Goal: Task Accomplishment & Management: Complete application form

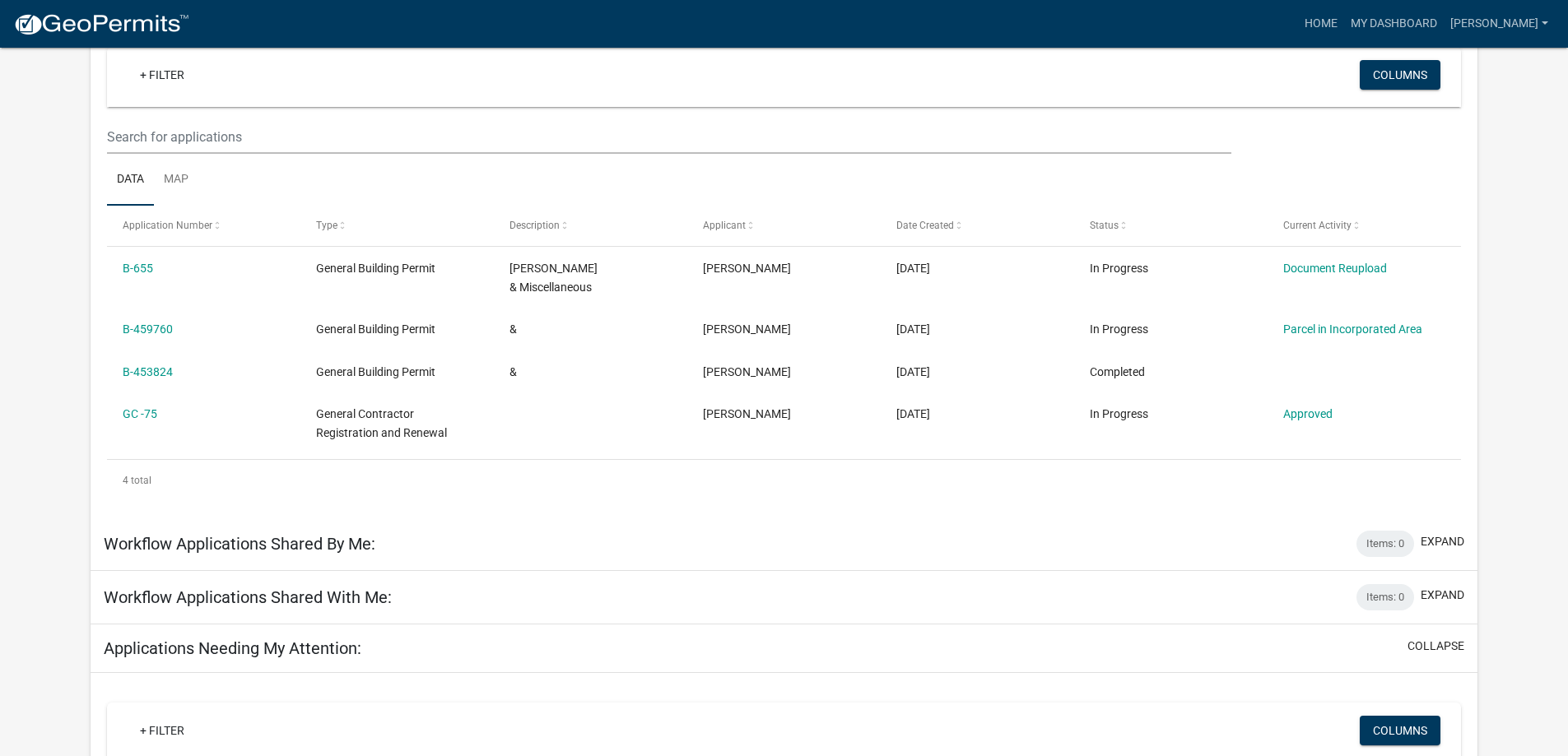
scroll to position [165, 0]
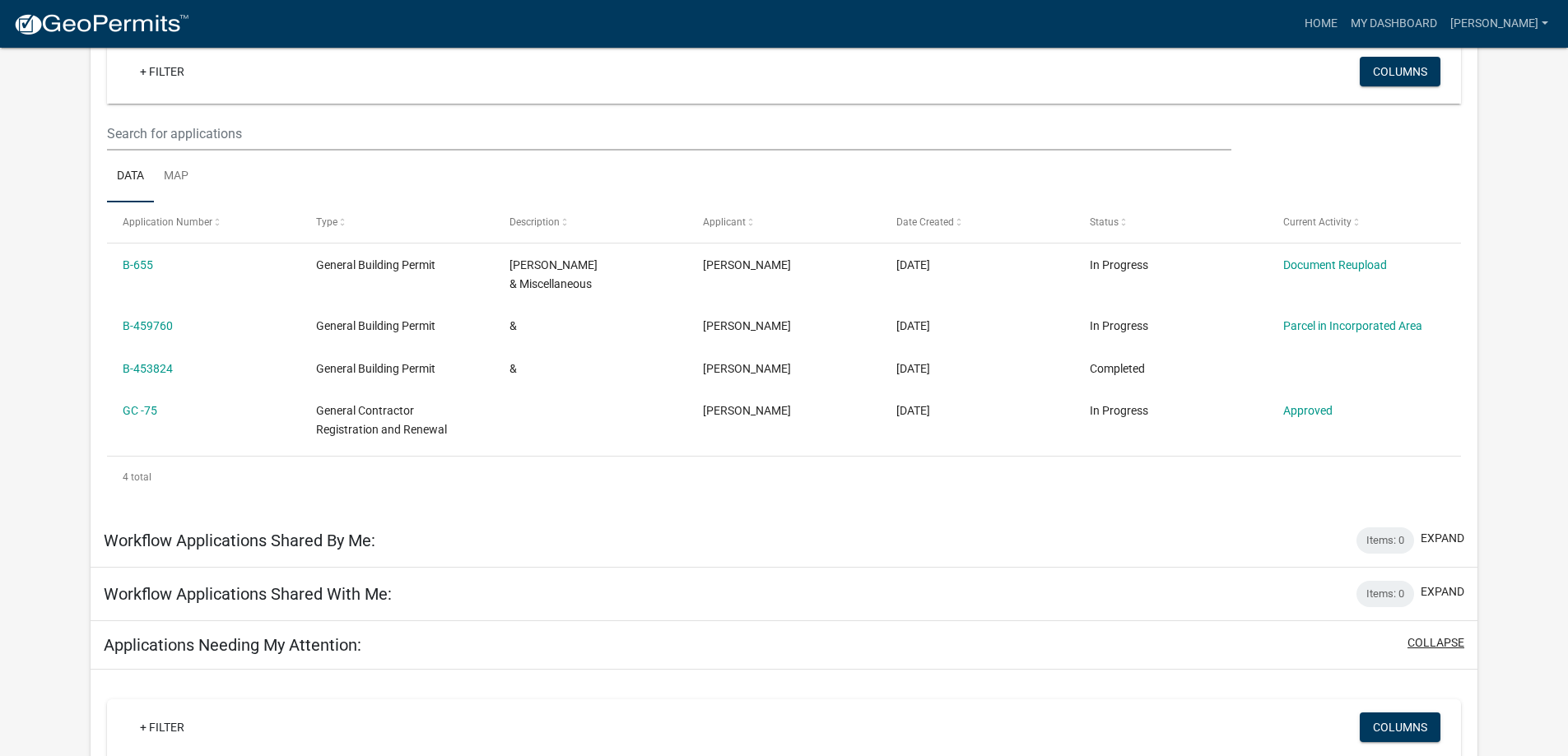
click at [1418, 634] on button "collapse" at bounding box center [1436, 643] width 57 height 17
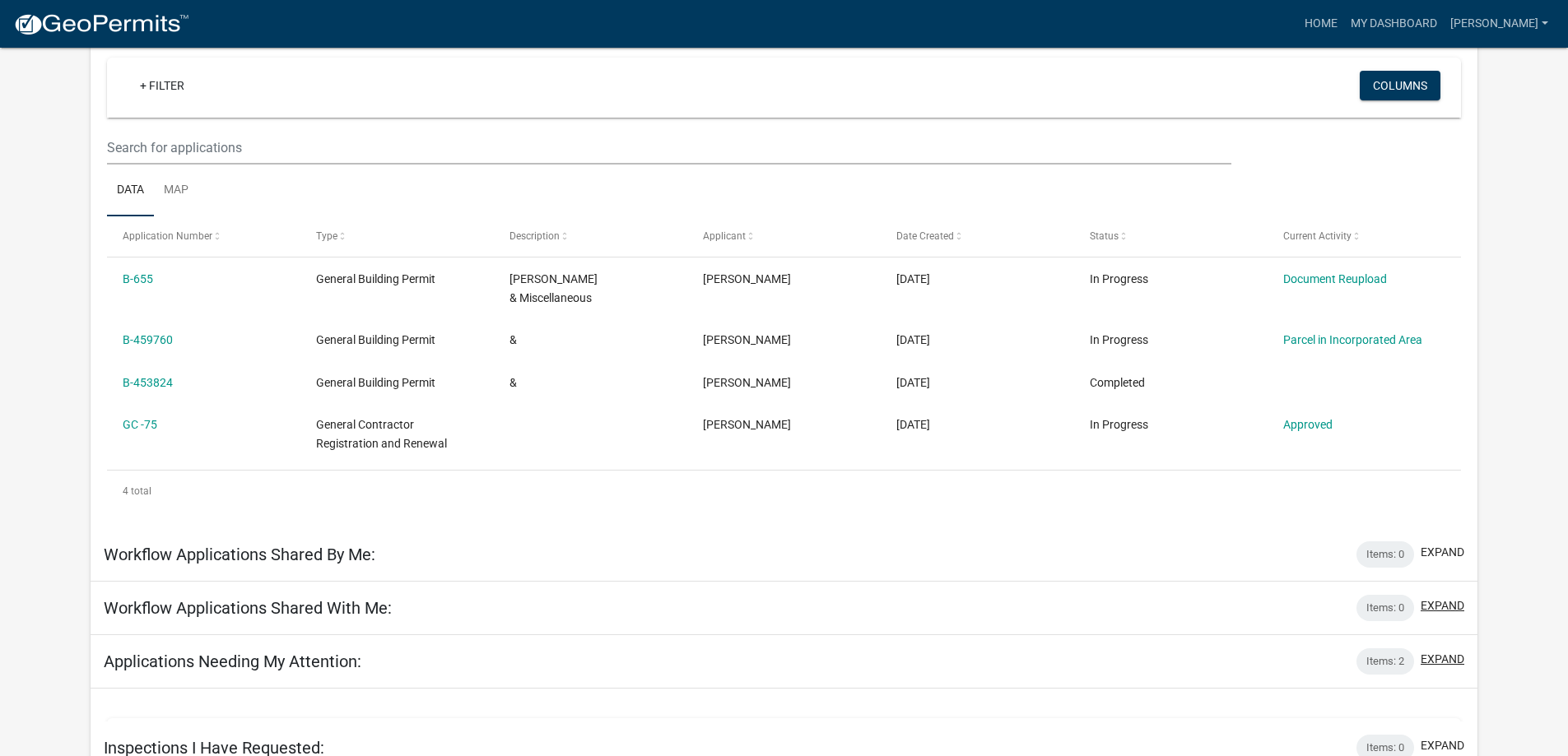
scroll to position [117, 0]
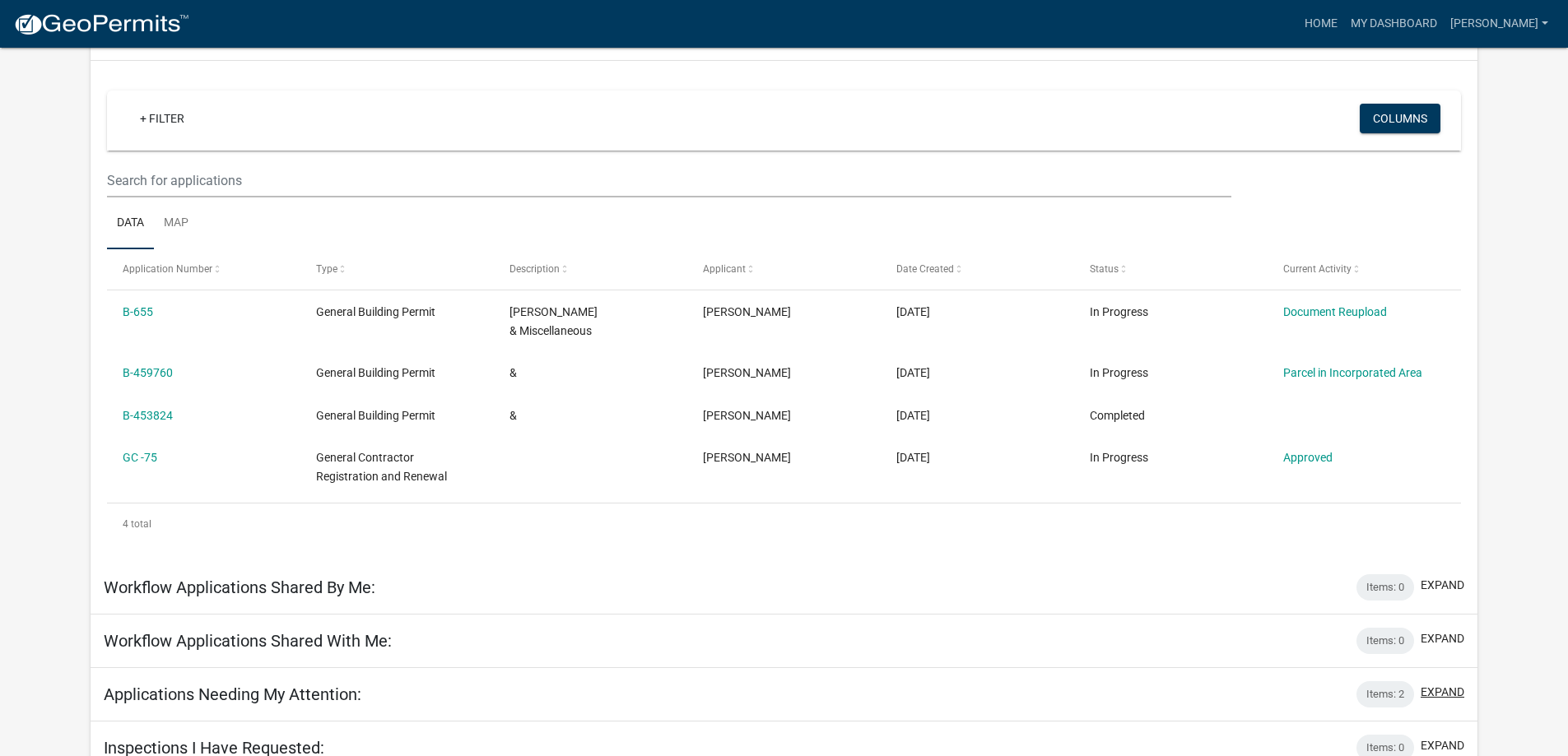
click at [1447, 684] on button "expand" at bounding box center [1442, 692] width 44 height 17
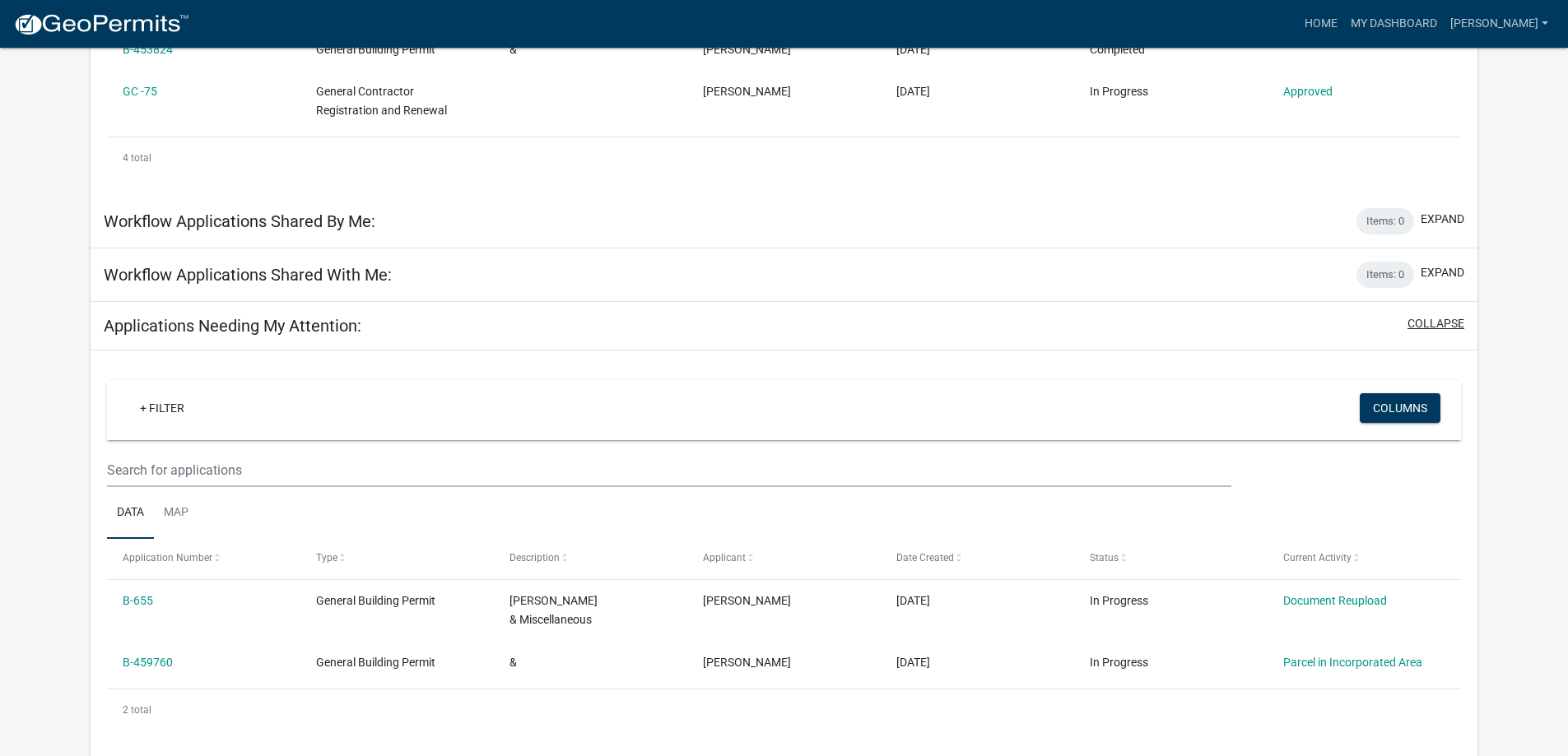
scroll to position [490, 0]
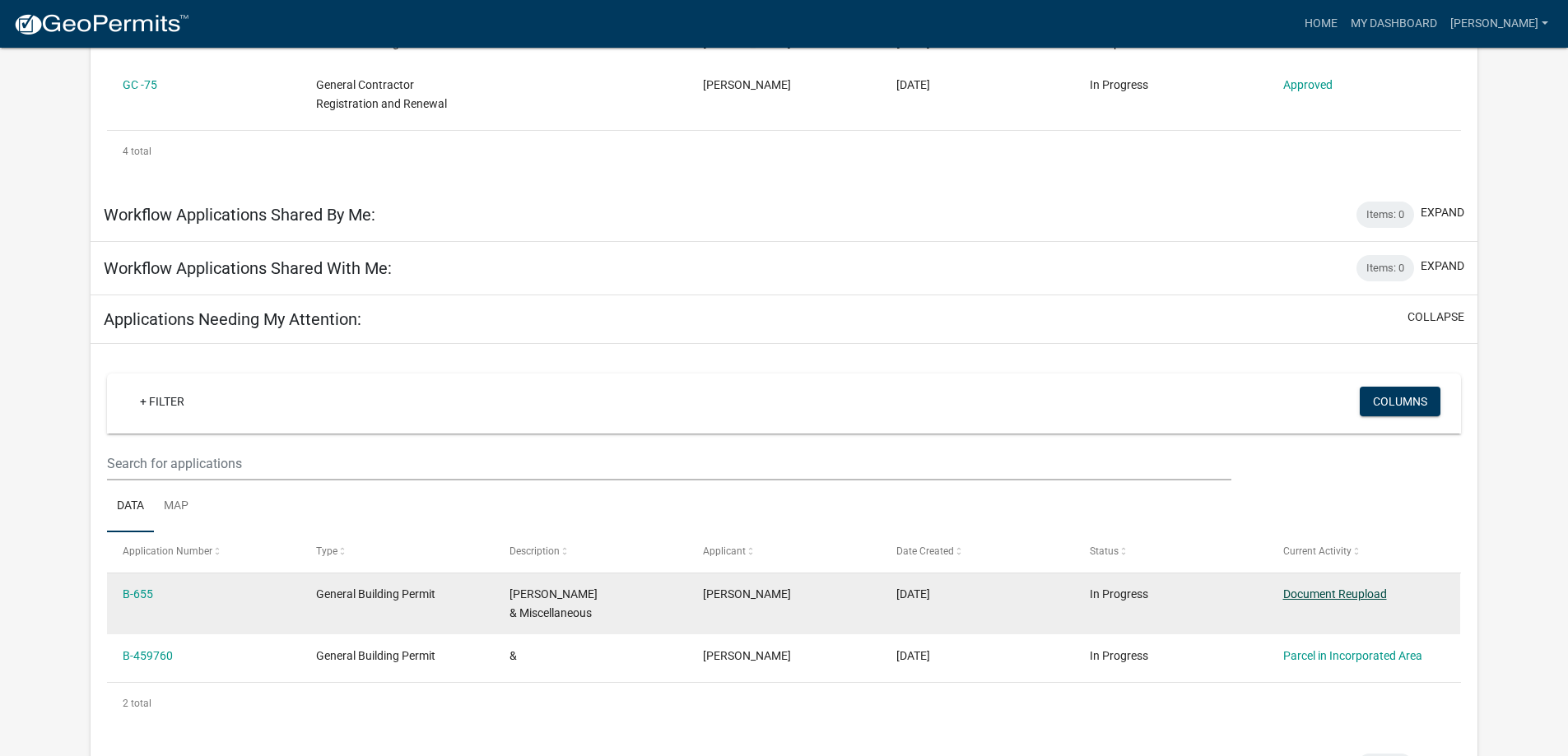
click at [1308, 587] on link "Document Reupload" at bounding box center [1335, 594] width 103 height 13
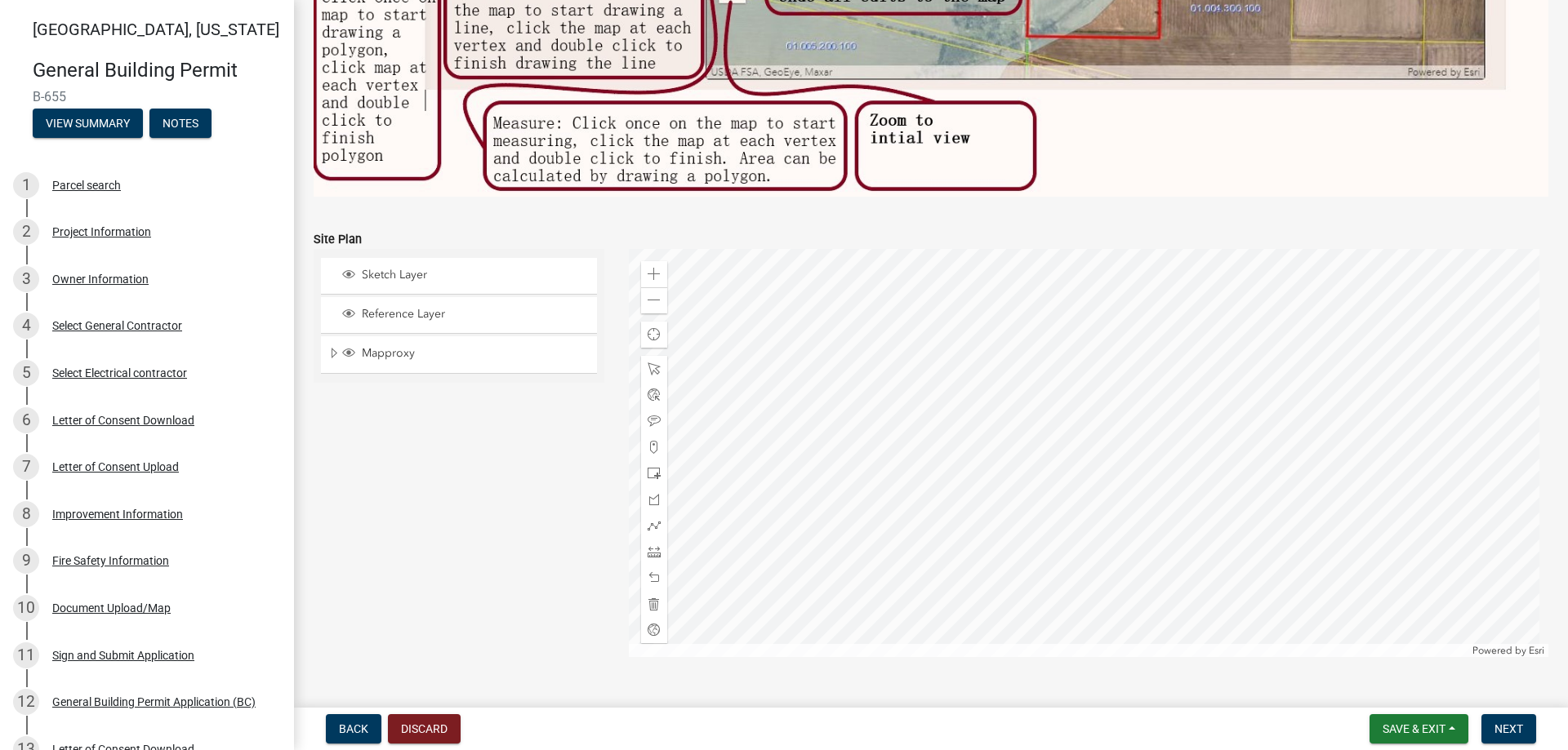
scroll to position [1008, 0]
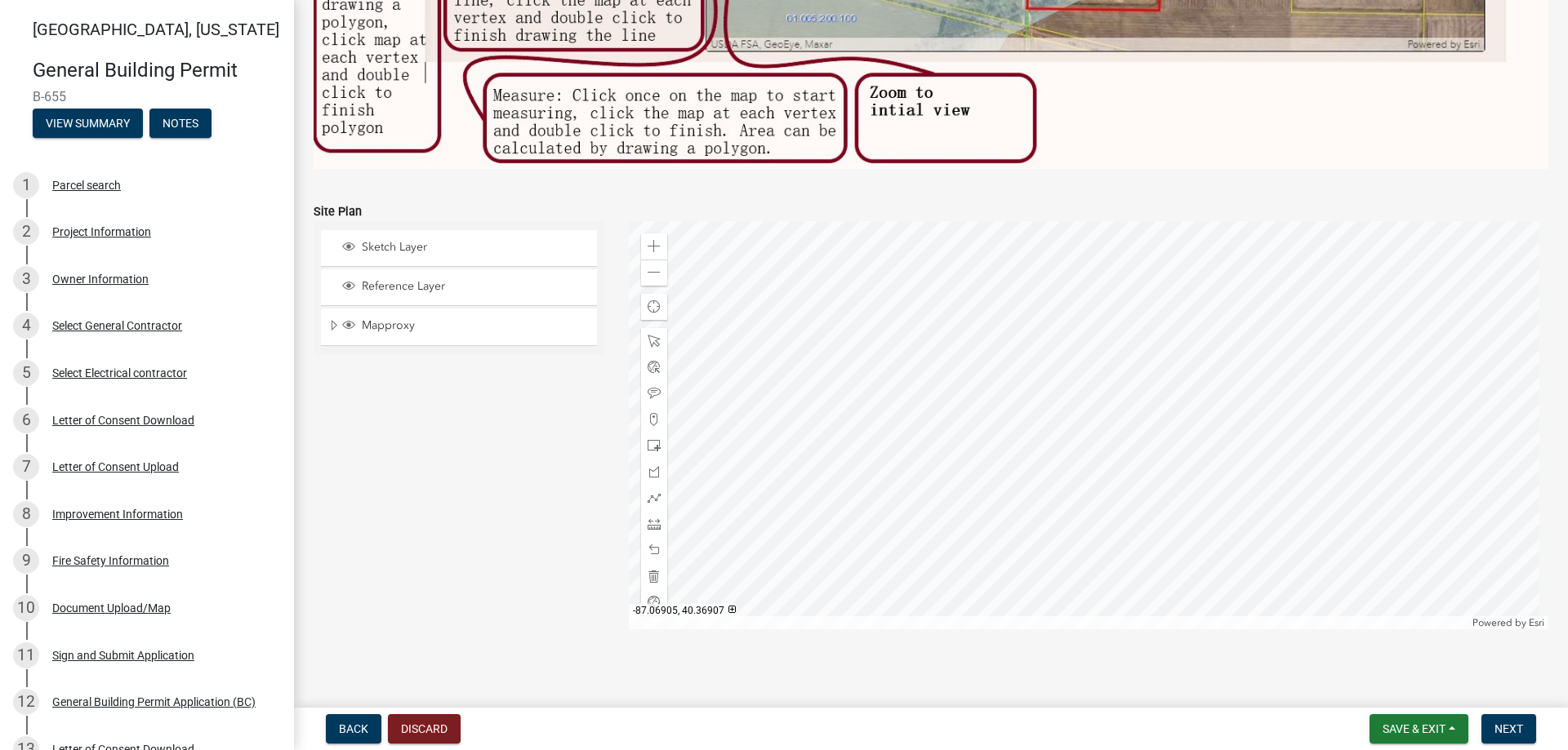
click at [1041, 457] on div at bounding box center [1089, 425] width 920 height 408
click at [1067, 496] on div at bounding box center [1089, 425] width 920 height 408
click at [1069, 494] on div at bounding box center [1089, 425] width 920 height 408
click at [1015, 417] on div at bounding box center [1089, 425] width 920 height 408
click at [658, 244] on div "Zoom in" at bounding box center [654, 247] width 26 height 26
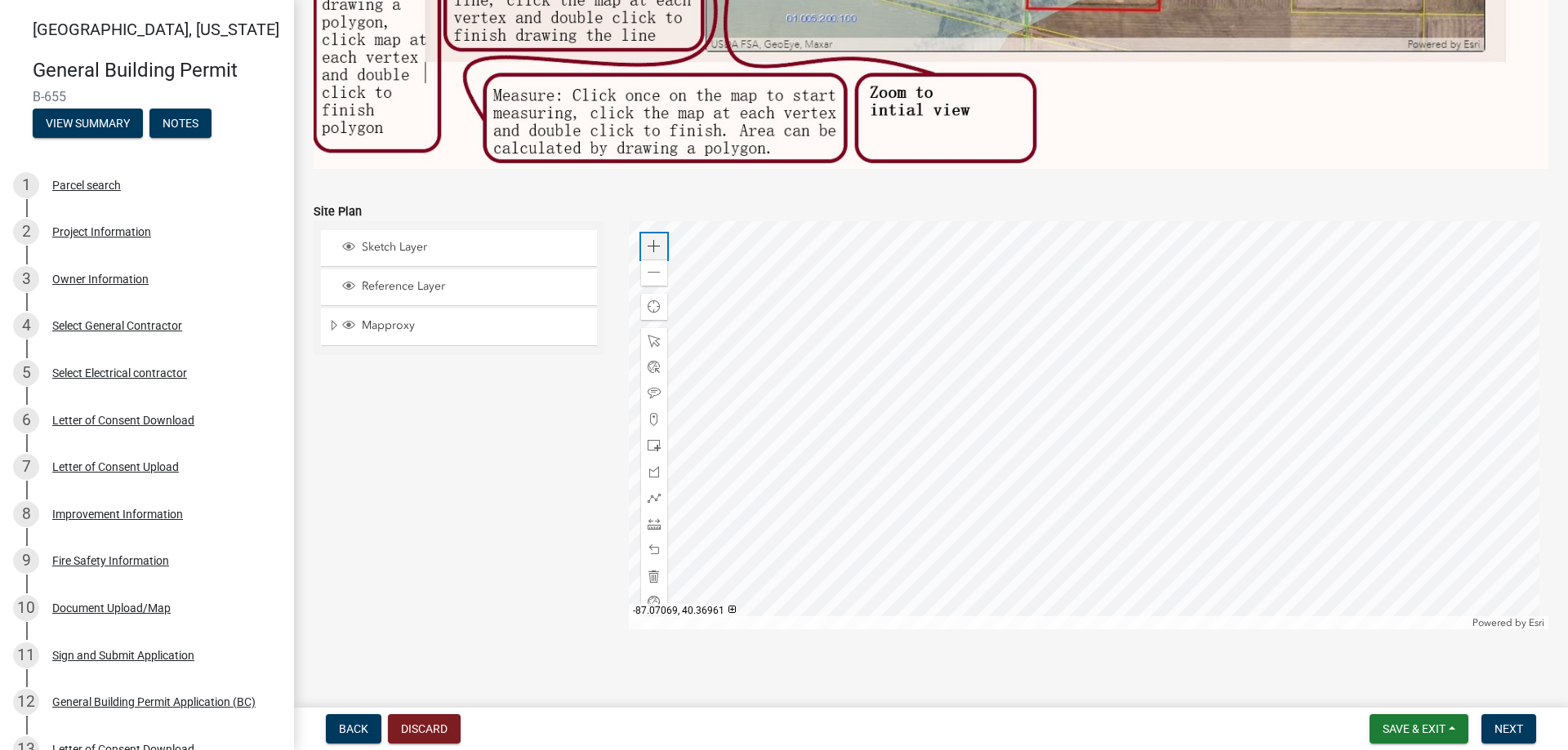
click at [658, 244] on div "Zoom in" at bounding box center [654, 247] width 26 height 26
click at [1048, 433] on div at bounding box center [1089, 425] width 920 height 408
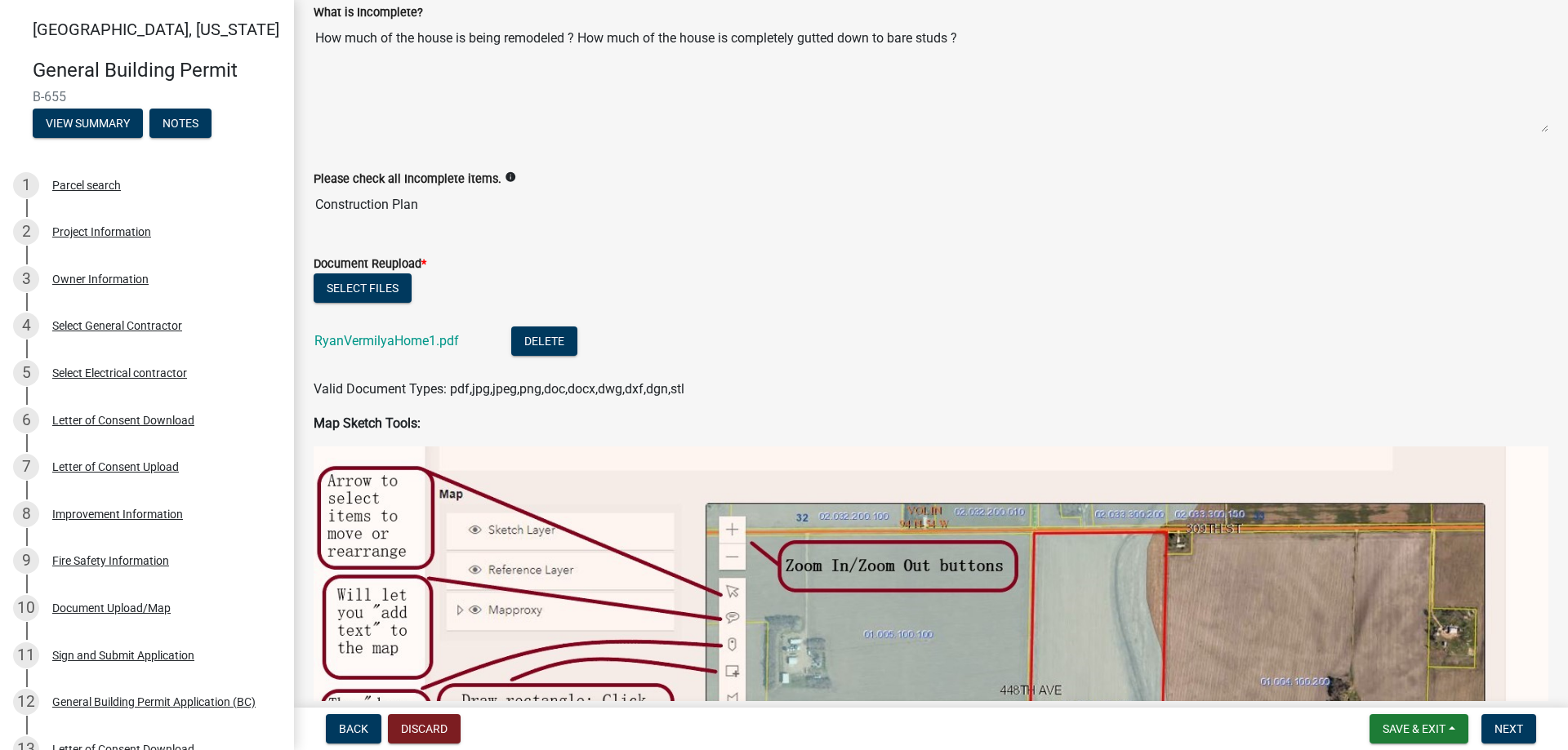
scroll to position [109, 0]
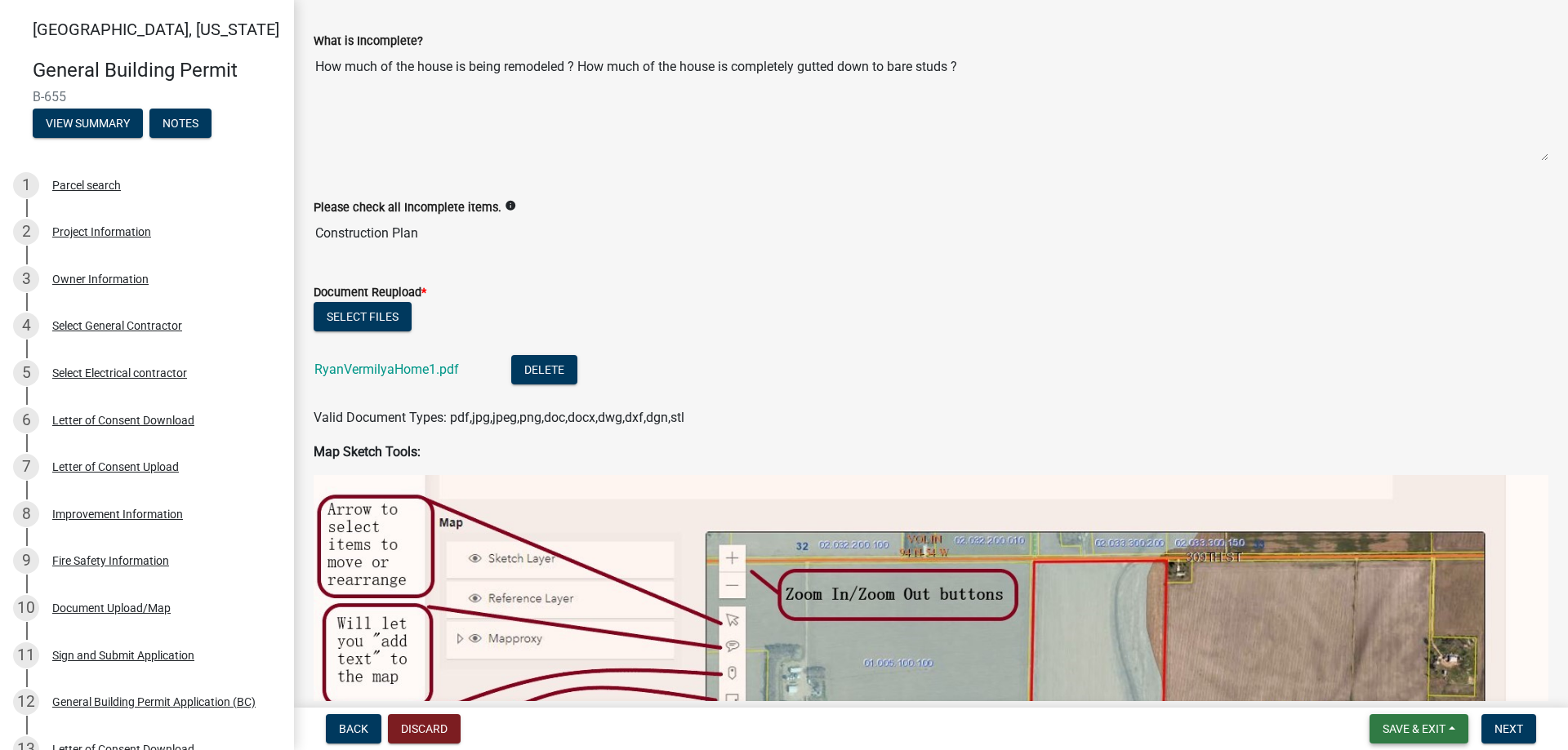
click at [1464, 732] on button "Save & Exit" at bounding box center [1419, 729] width 99 height 30
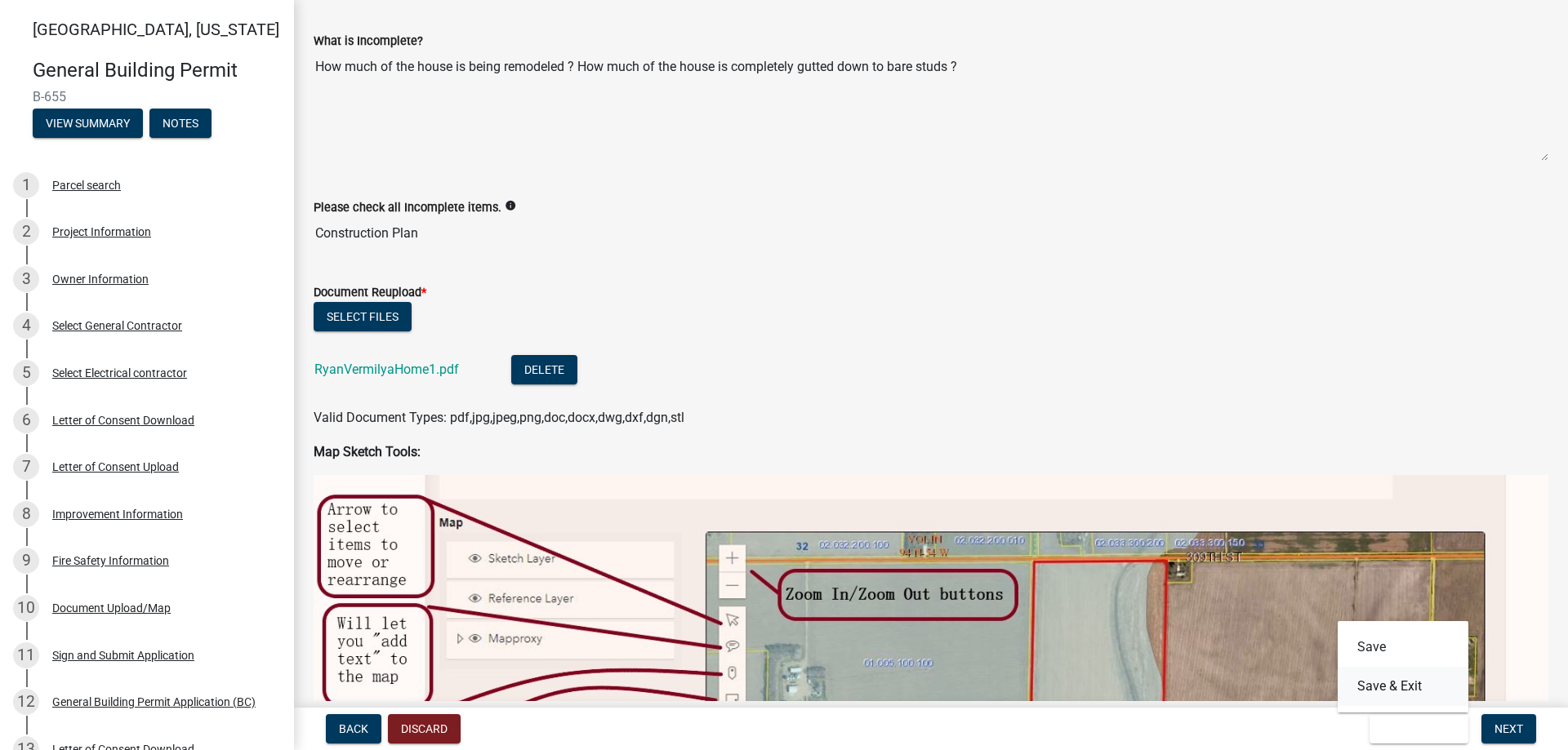
click at [1419, 685] on button "Save & Exit" at bounding box center [1403, 687] width 131 height 39
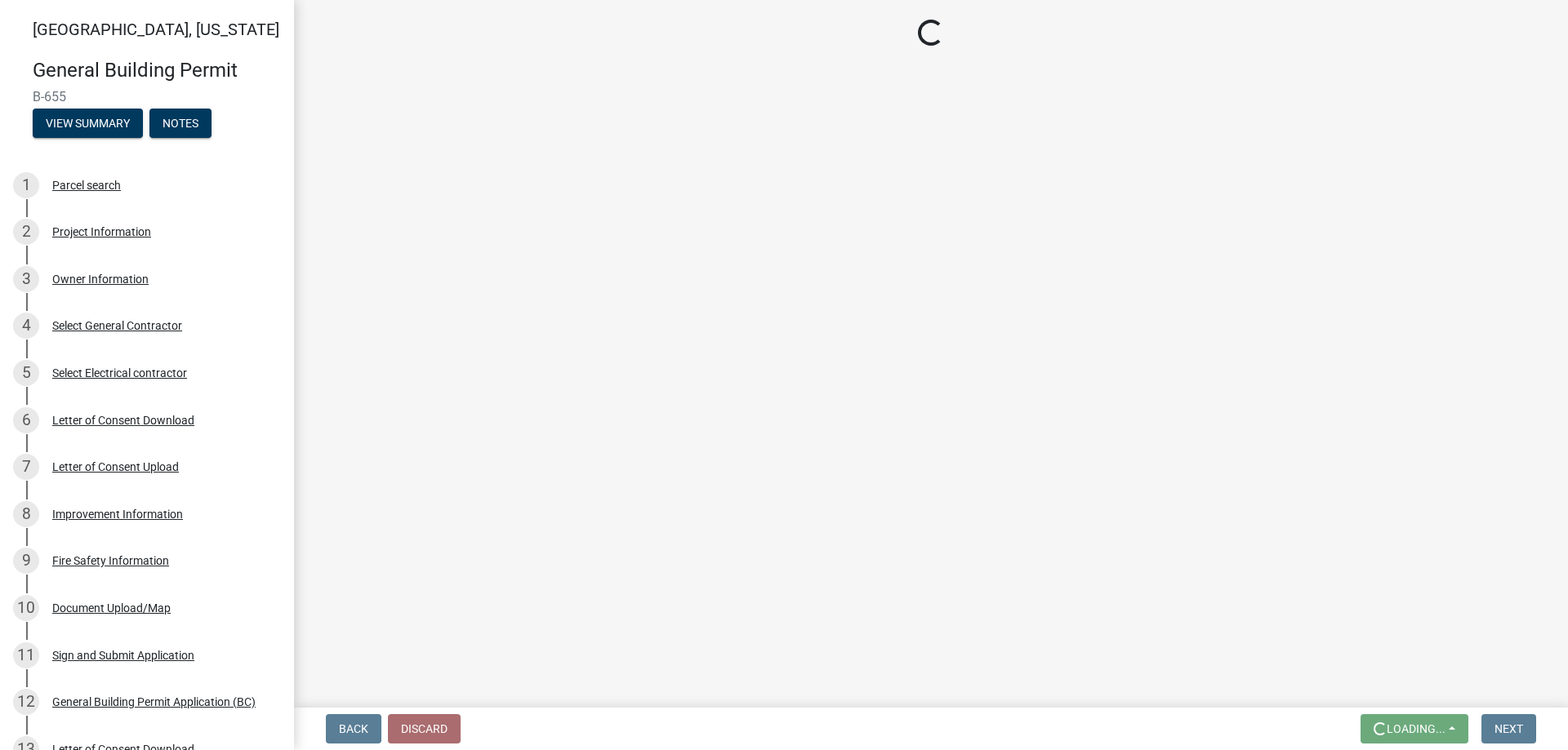
scroll to position [0, 0]
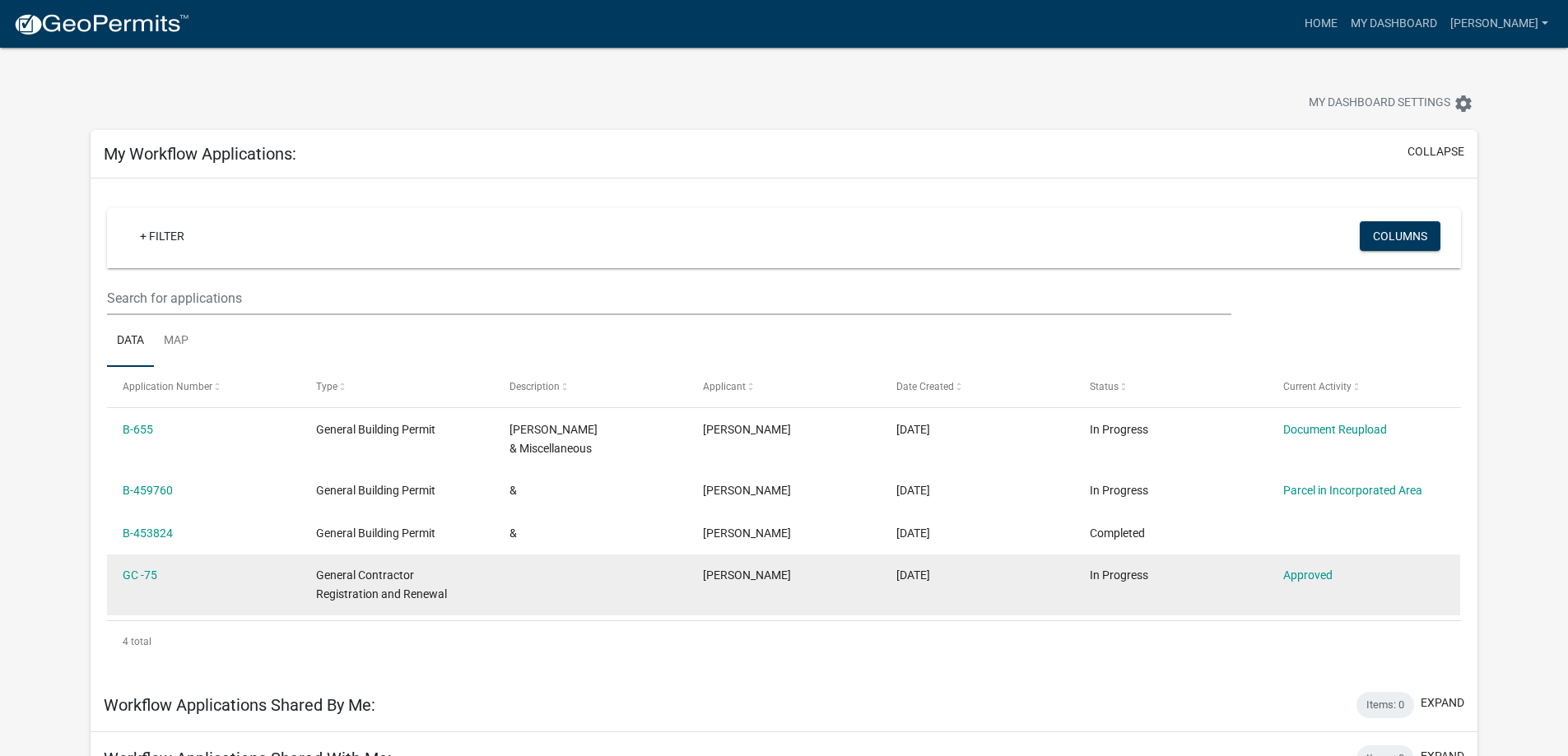
click at [953, 567] on div "[DATE]" at bounding box center [977, 576] width 161 height 19
click at [1316, 569] on link "Approved" at bounding box center [1308, 576] width 50 height 13
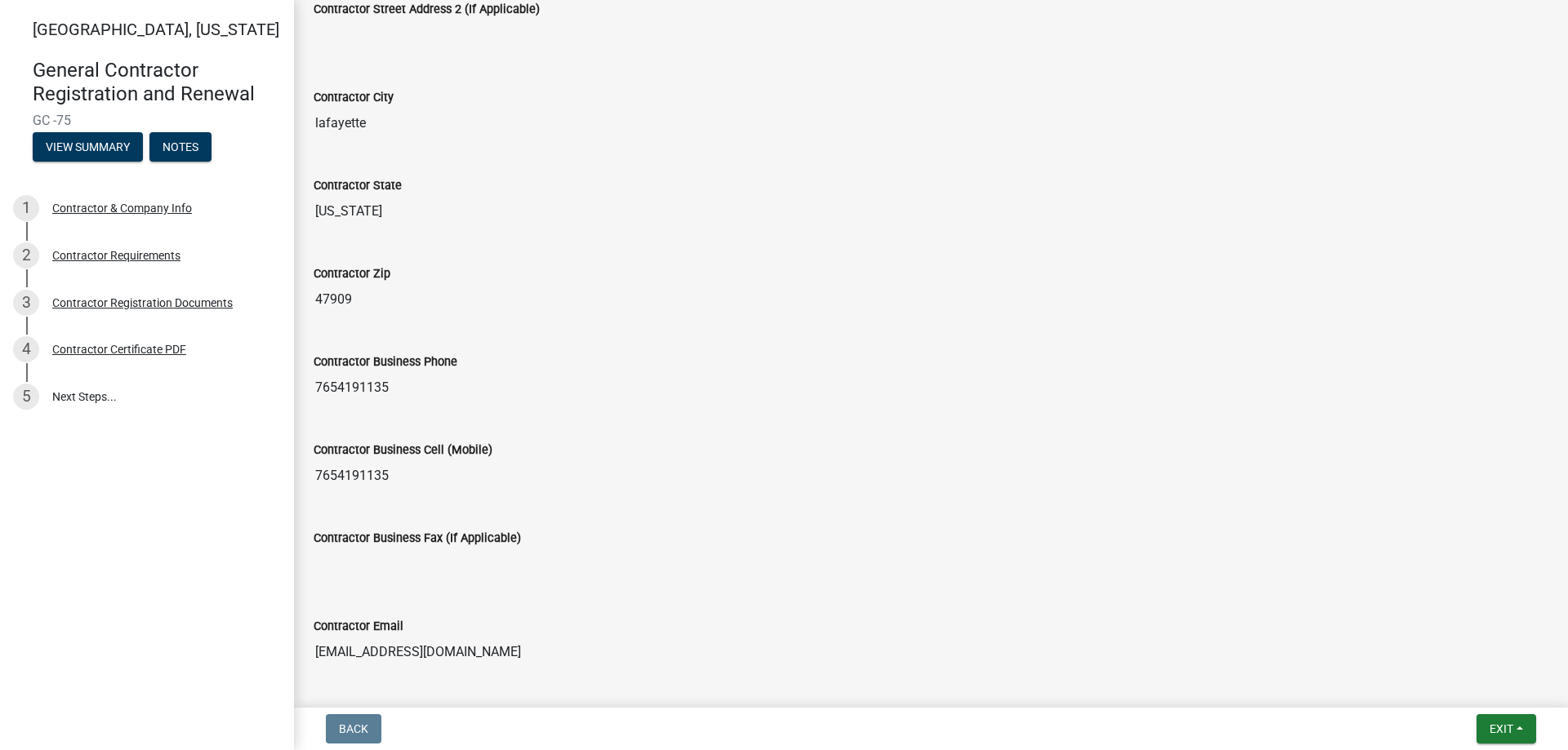
scroll to position [635, 0]
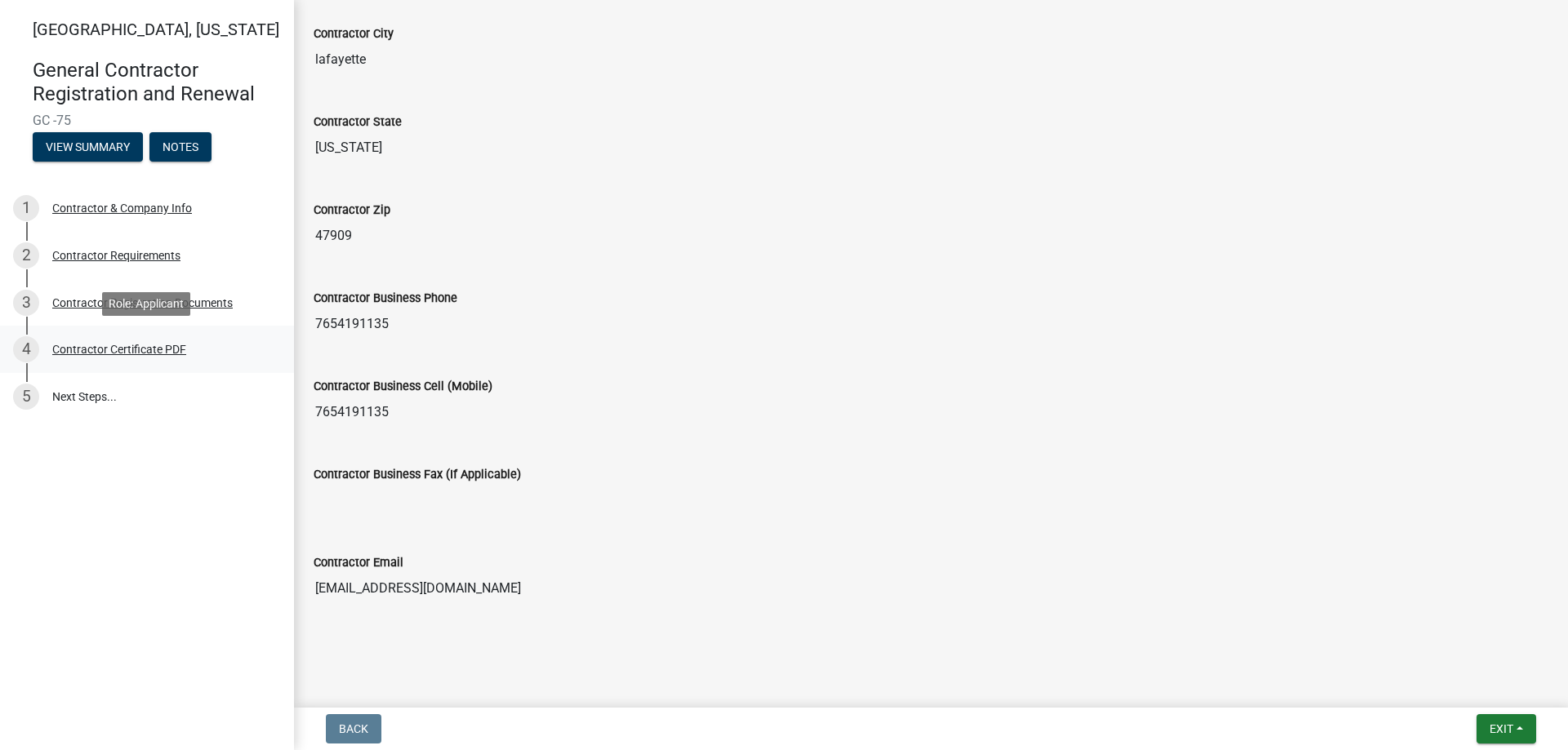
click at [141, 354] on div "Contractor Certificate PDF" at bounding box center [119, 350] width 134 height 11
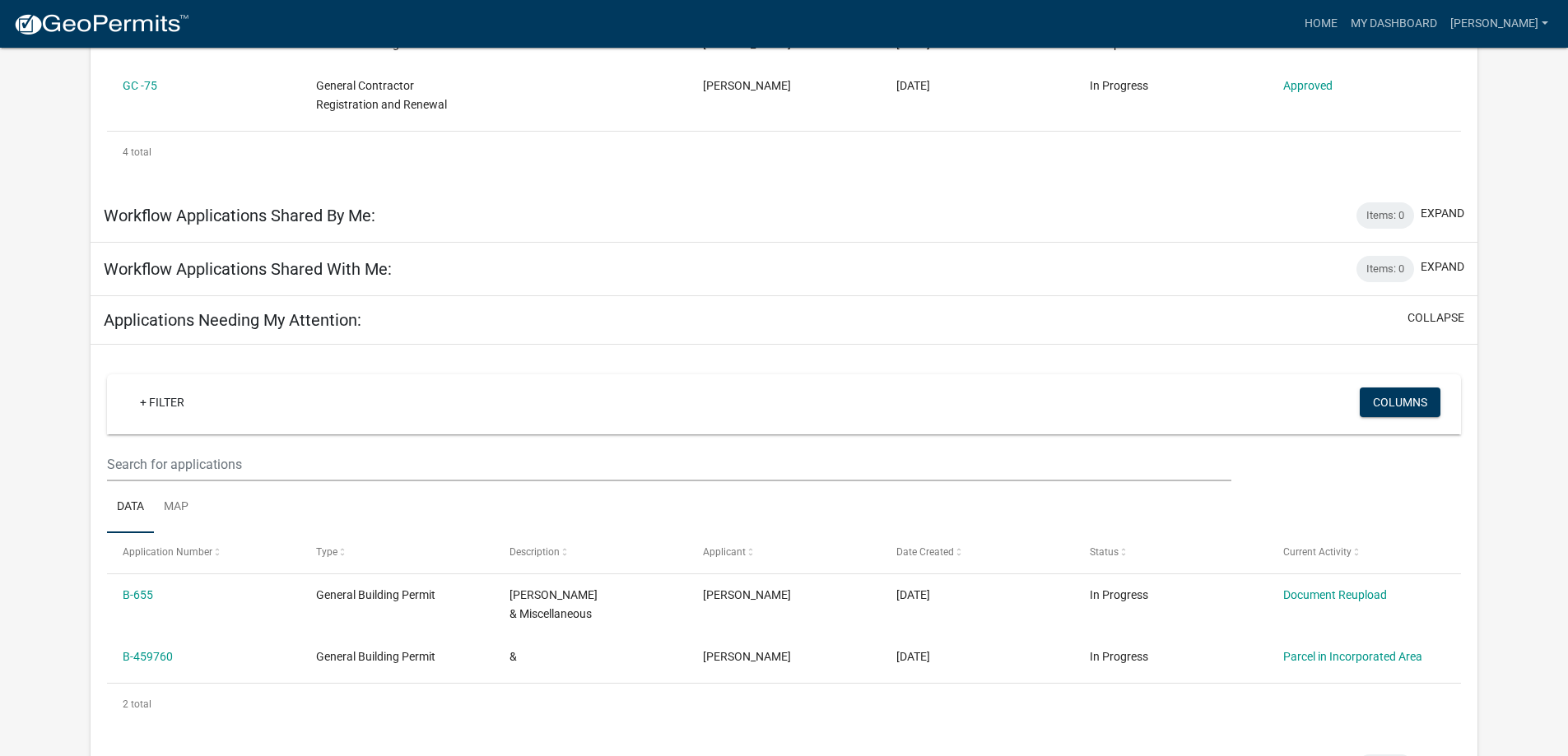
scroll to position [490, 0]
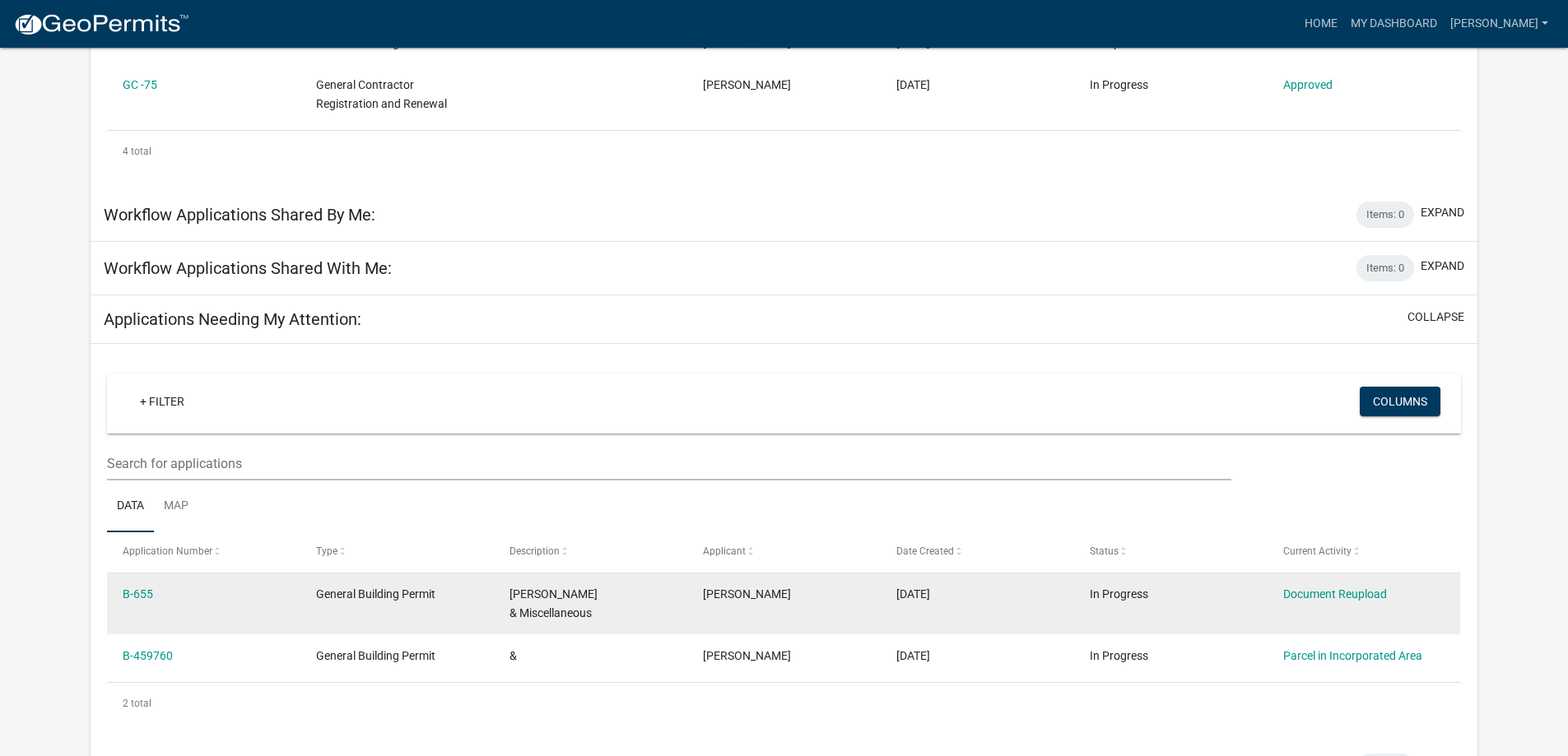
click at [1105, 587] on span "In Progress" at bounding box center [1119, 594] width 59 height 13
click at [1316, 587] on link "Document Reupload" at bounding box center [1335, 594] width 103 height 13
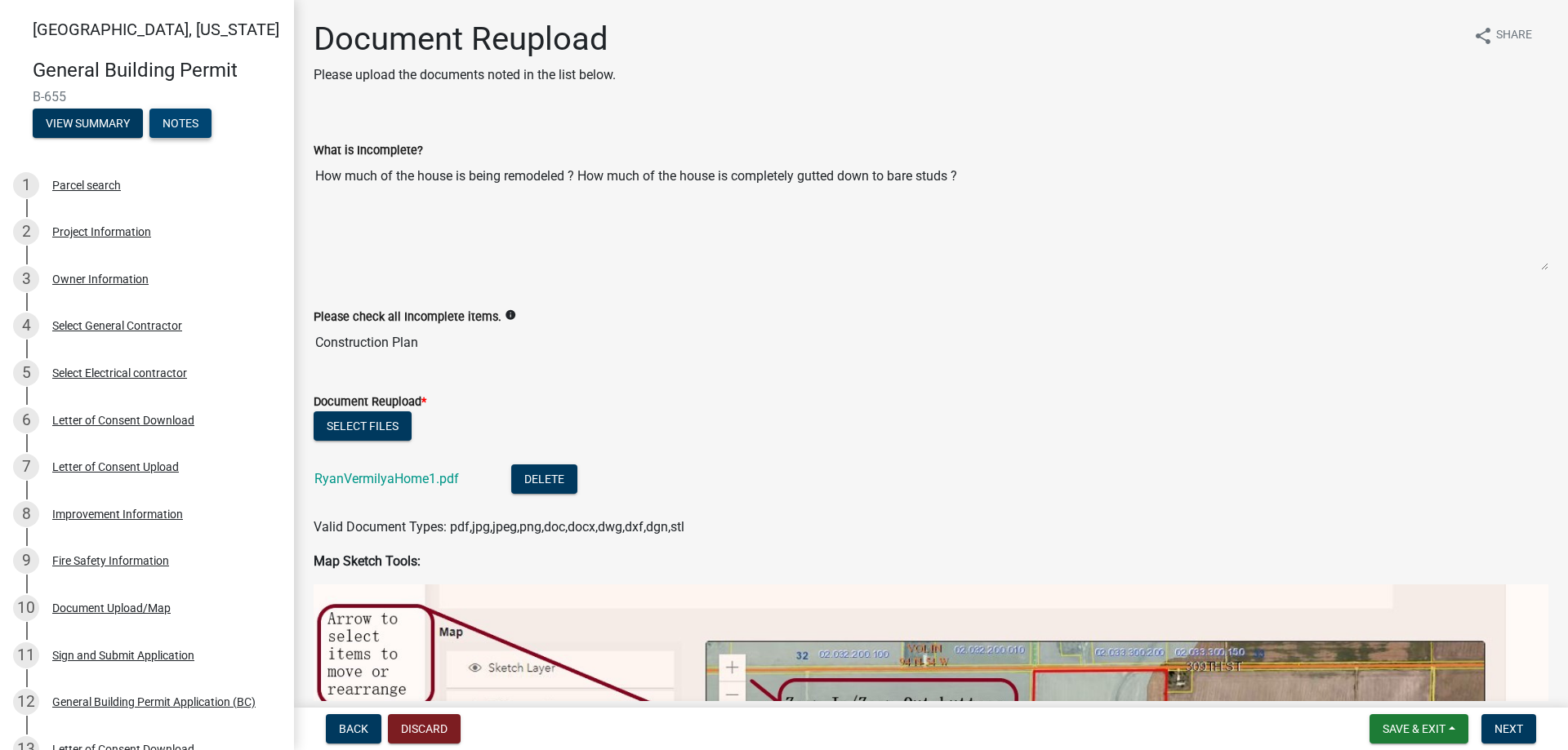
click at [187, 126] on button "Notes" at bounding box center [181, 123] width 62 height 30
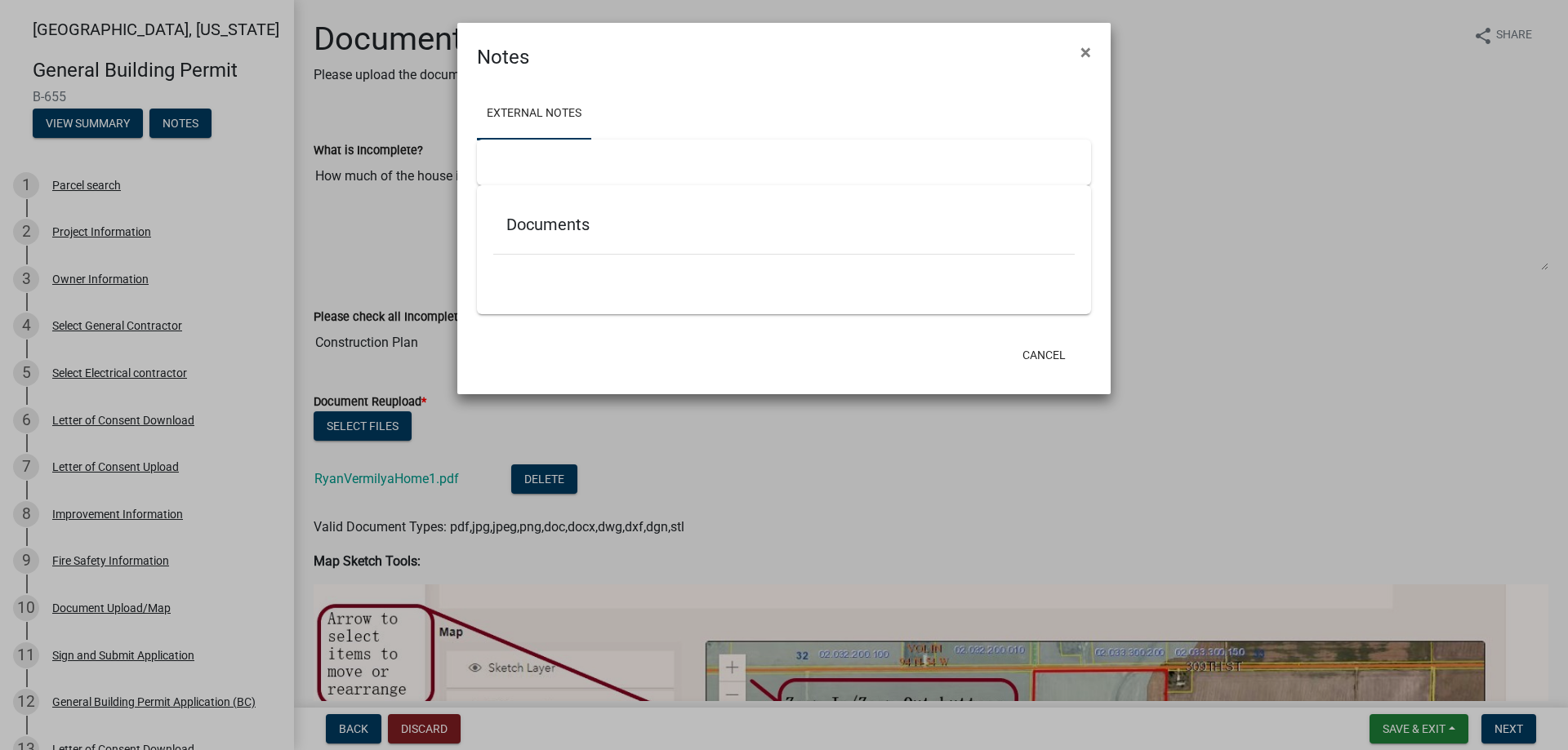
click at [683, 167] on div at bounding box center [784, 162] width 614 height 46
click at [547, 112] on link "External Notes" at bounding box center [534, 114] width 114 height 53
click at [582, 228] on h5 "Documents" at bounding box center [784, 225] width 556 height 20
click at [598, 255] on div at bounding box center [784, 263] width 581 height 17
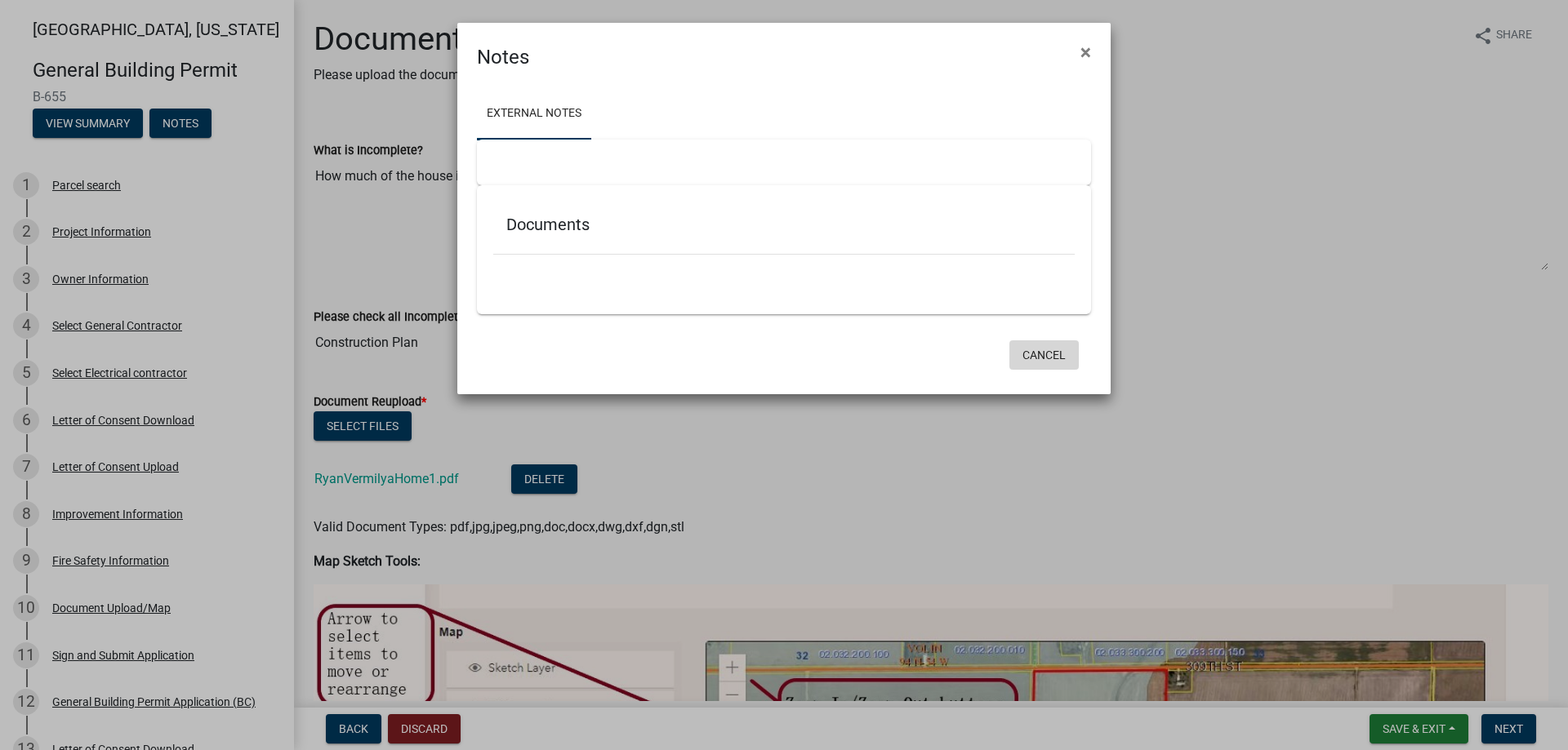
click at [1057, 358] on button "Cancel" at bounding box center [1044, 355] width 70 height 30
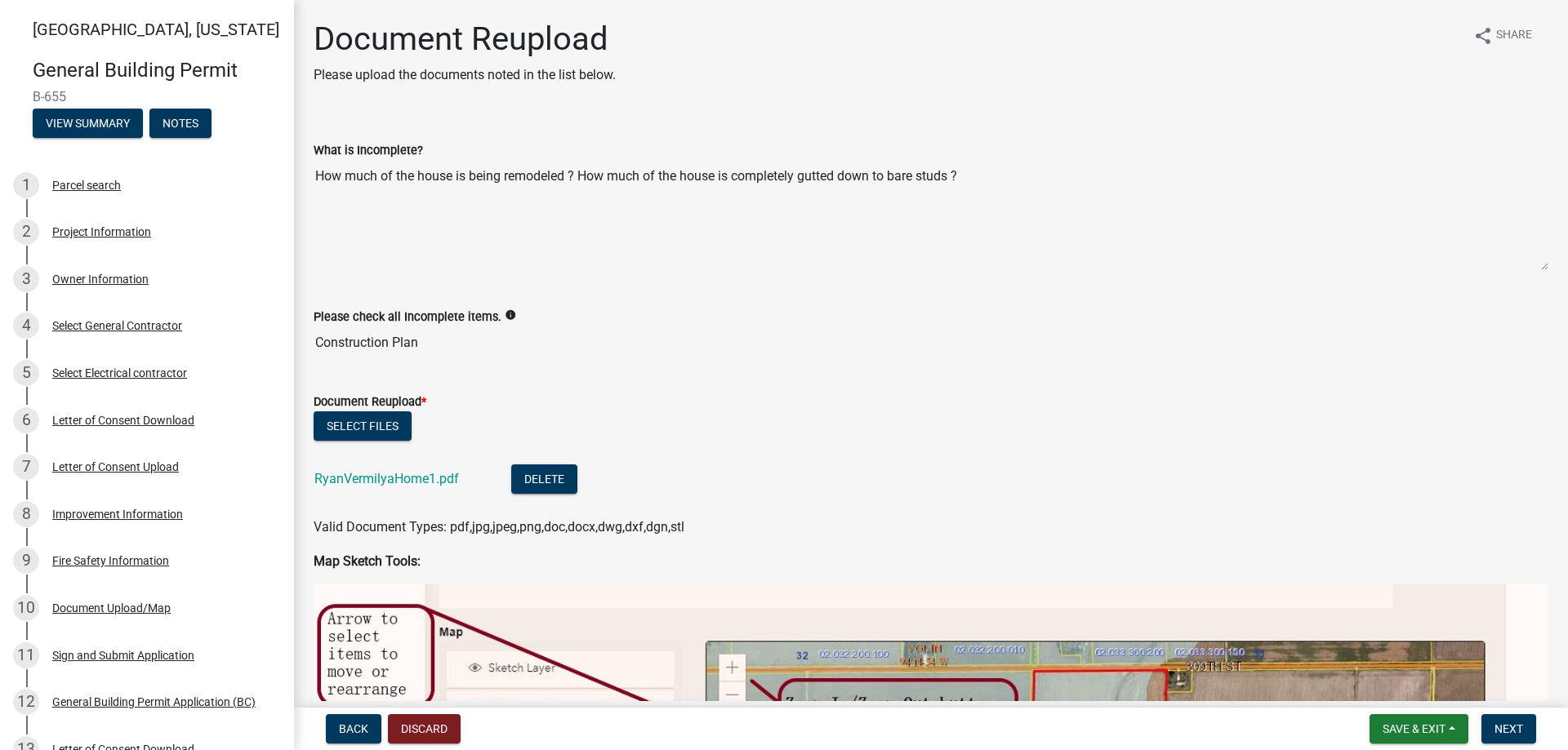
click at [397, 346] on input "Construction Plan" at bounding box center [931, 343] width 1235 height 33
click at [448, 343] on input "Construction Plan" at bounding box center [931, 343] width 1235 height 33
click at [442, 346] on input "Construction Plan" at bounding box center [931, 343] width 1235 height 33
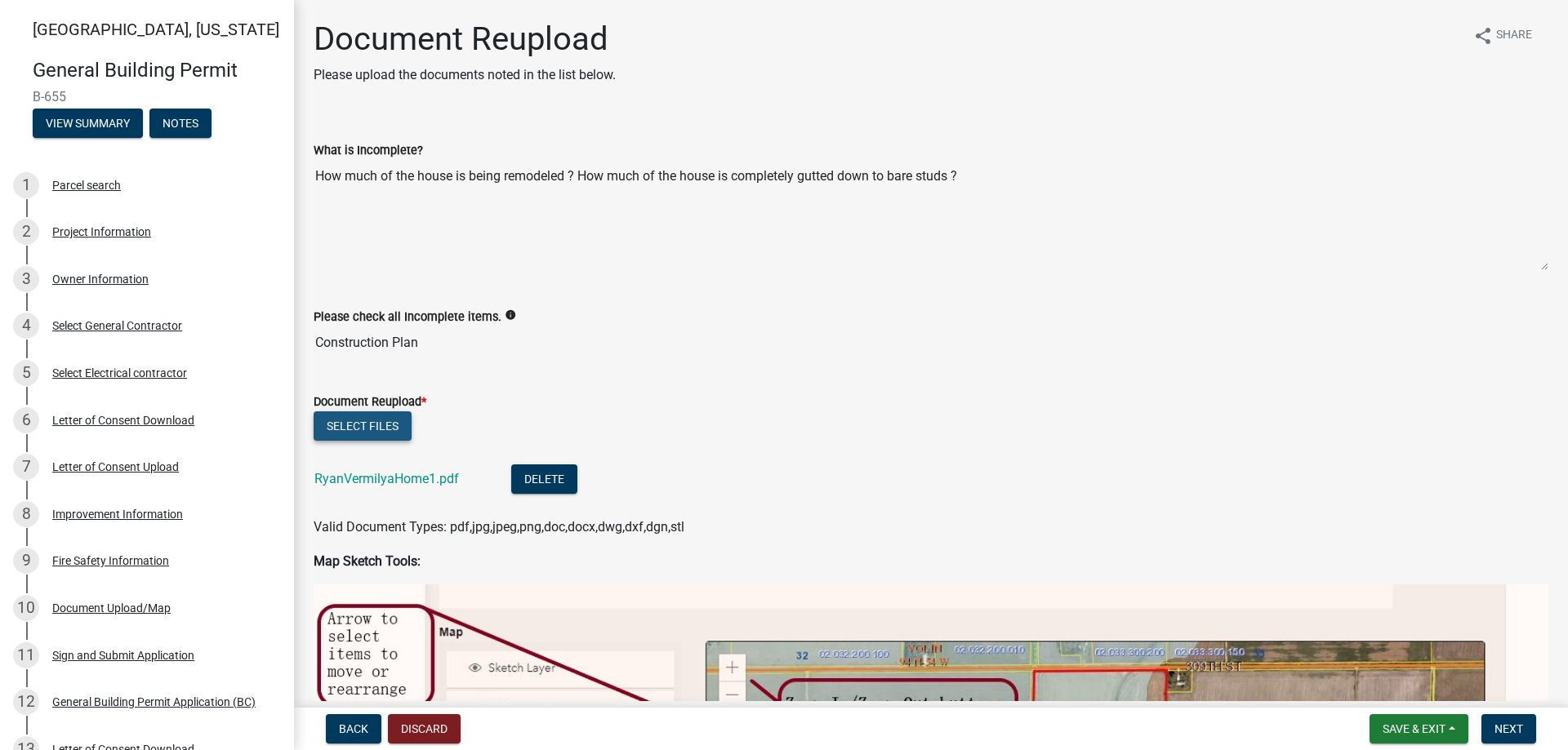
click at [344, 420] on button "Select files" at bounding box center [362, 426] width 98 height 30
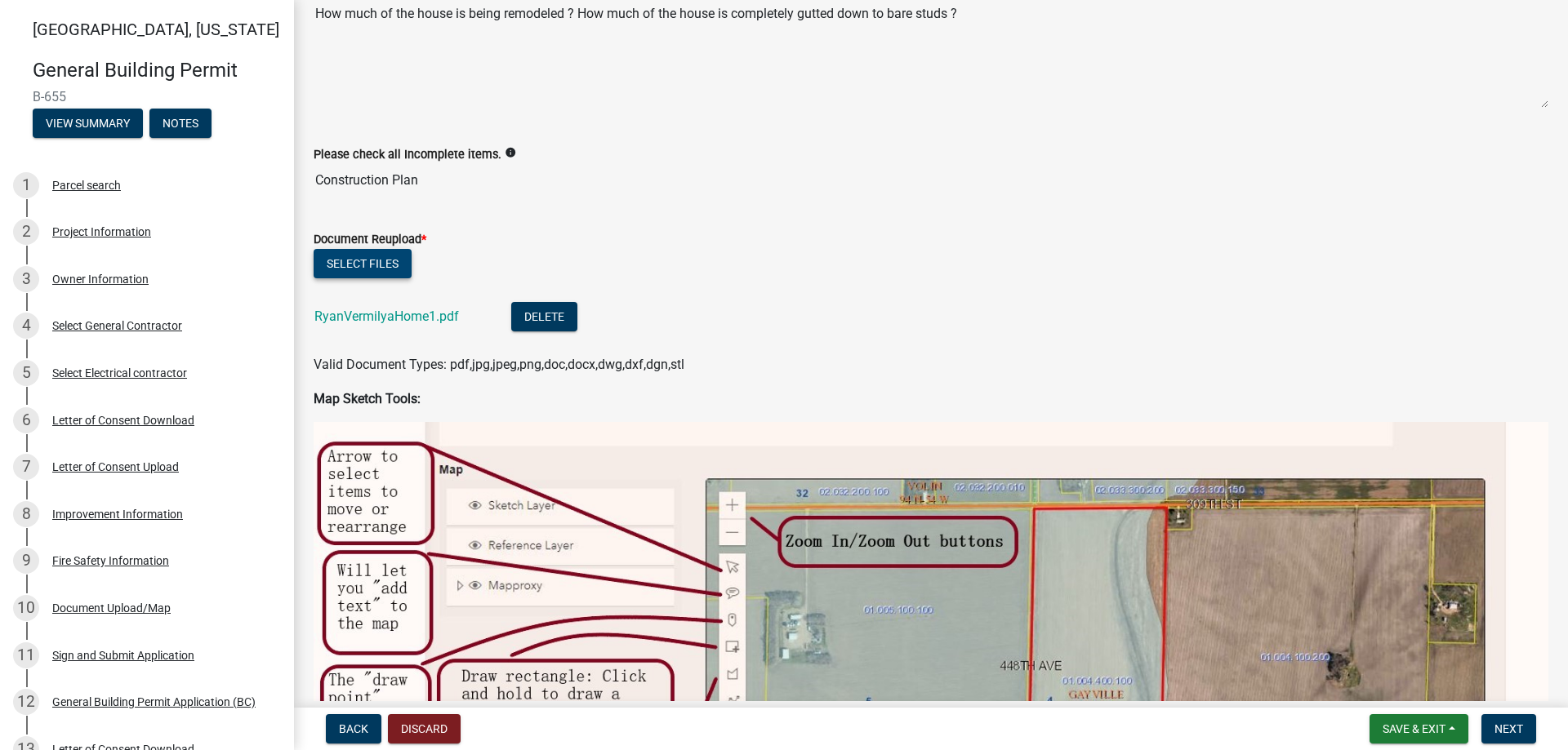
scroll to position [163, 0]
click at [1514, 730] on span "Next" at bounding box center [1509, 729] width 29 height 13
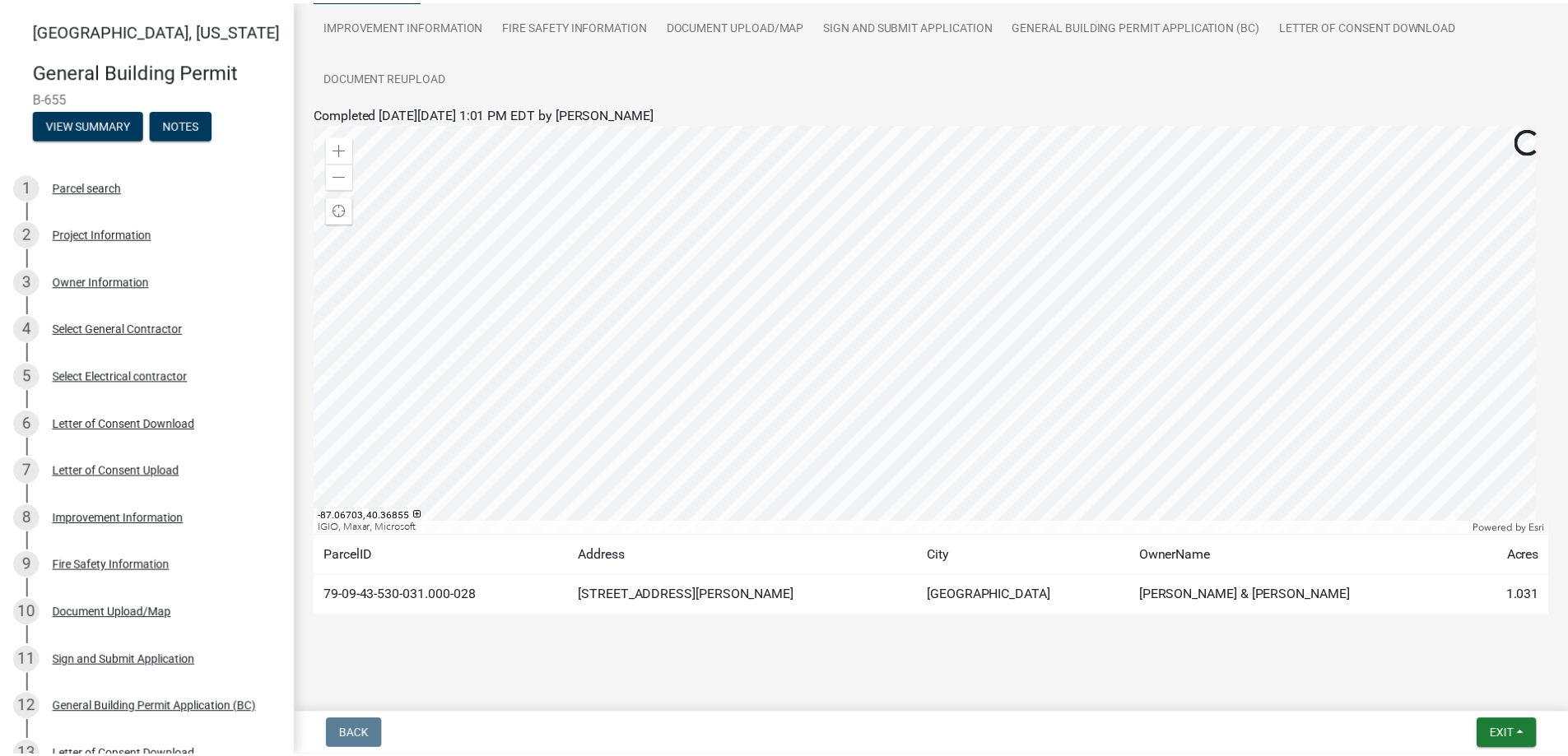
scroll to position [183, 0]
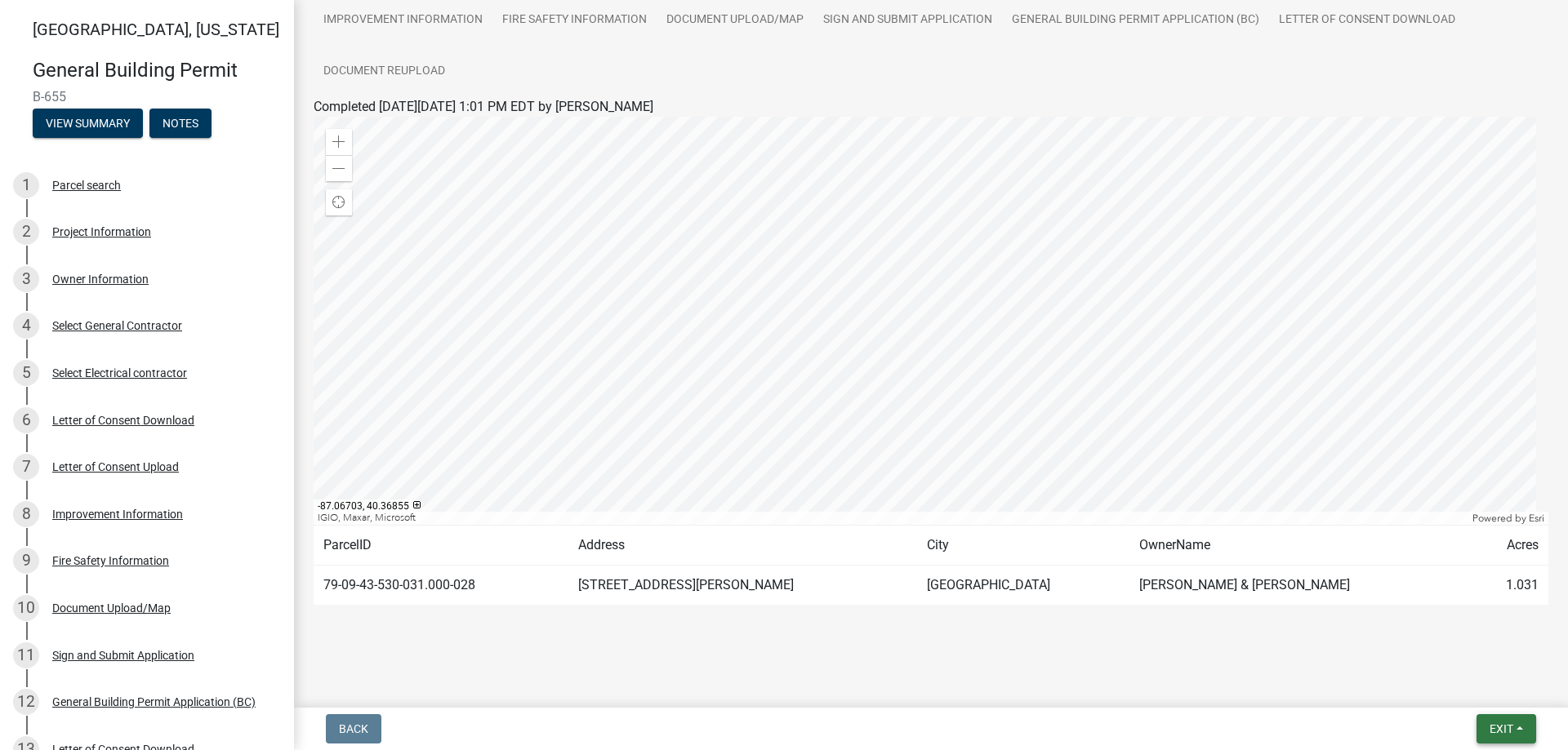
click at [1505, 732] on span "Exit" at bounding box center [1502, 729] width 24 height 13
click at [1488, 697] on button "Save & Exit" at bounding box center [1470, 687] width 131 height 39
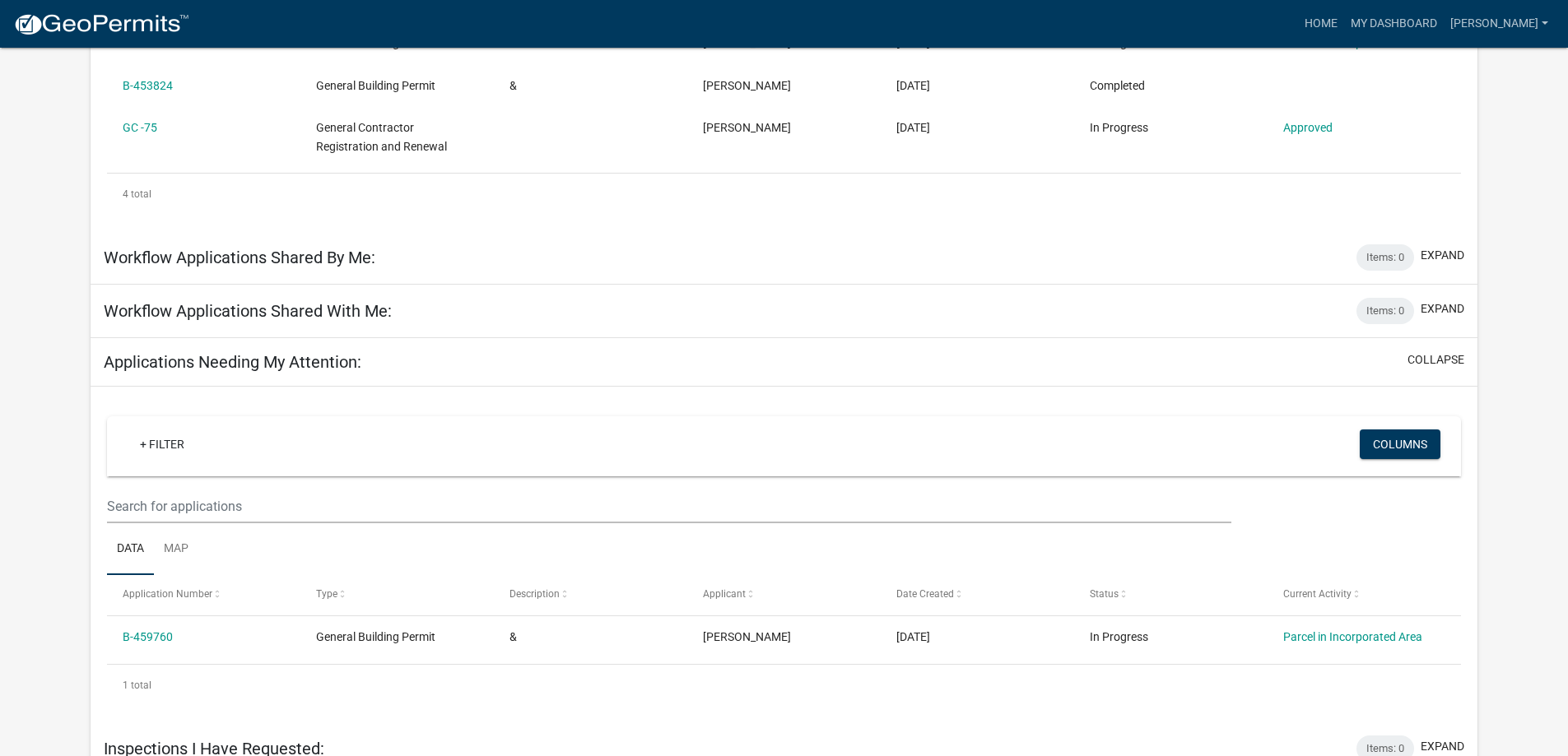
scroll to position [448, 0]
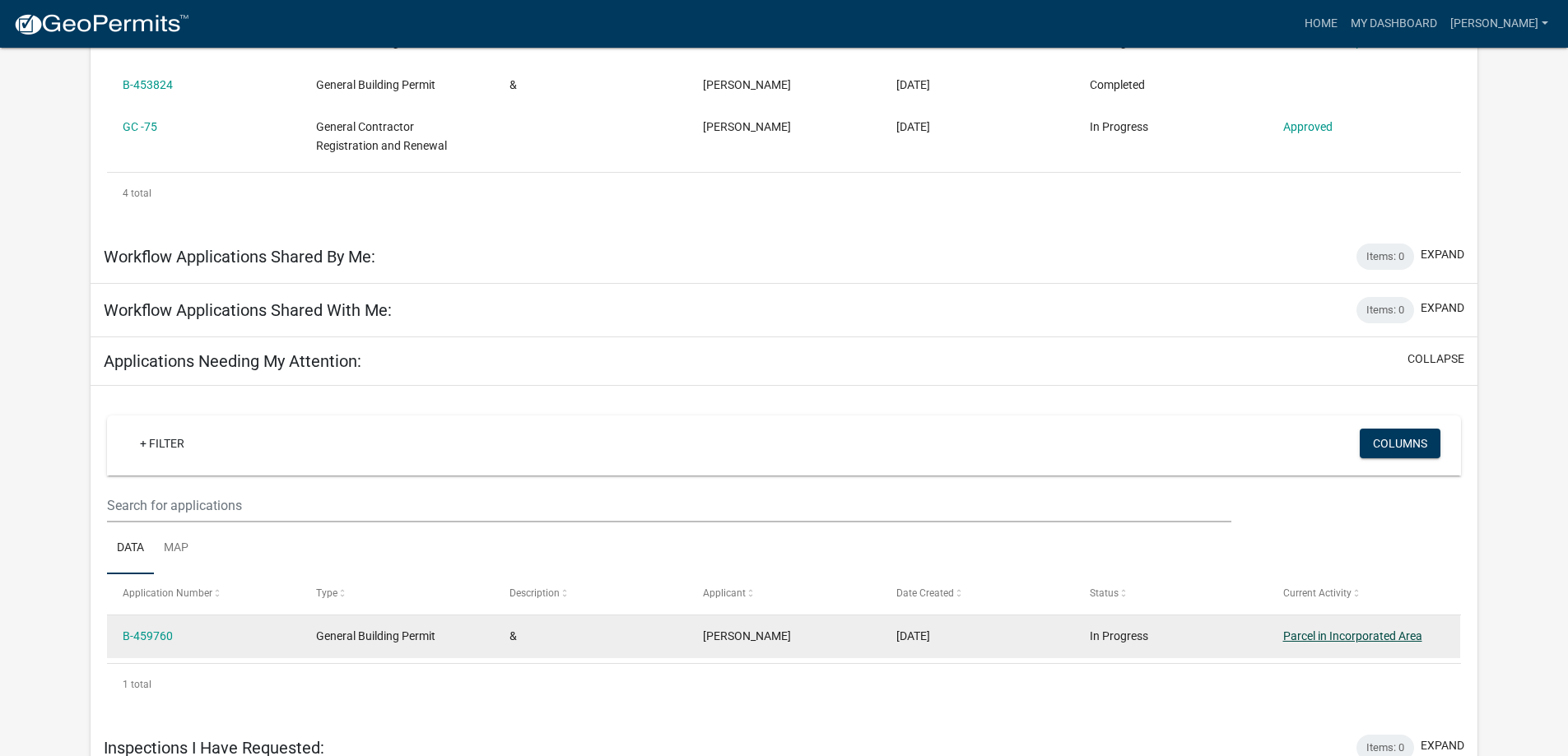
click at [1353, 629] on link "Parcel in Incorporated Area" at bounding box center [1353, 636] width 139 height 13
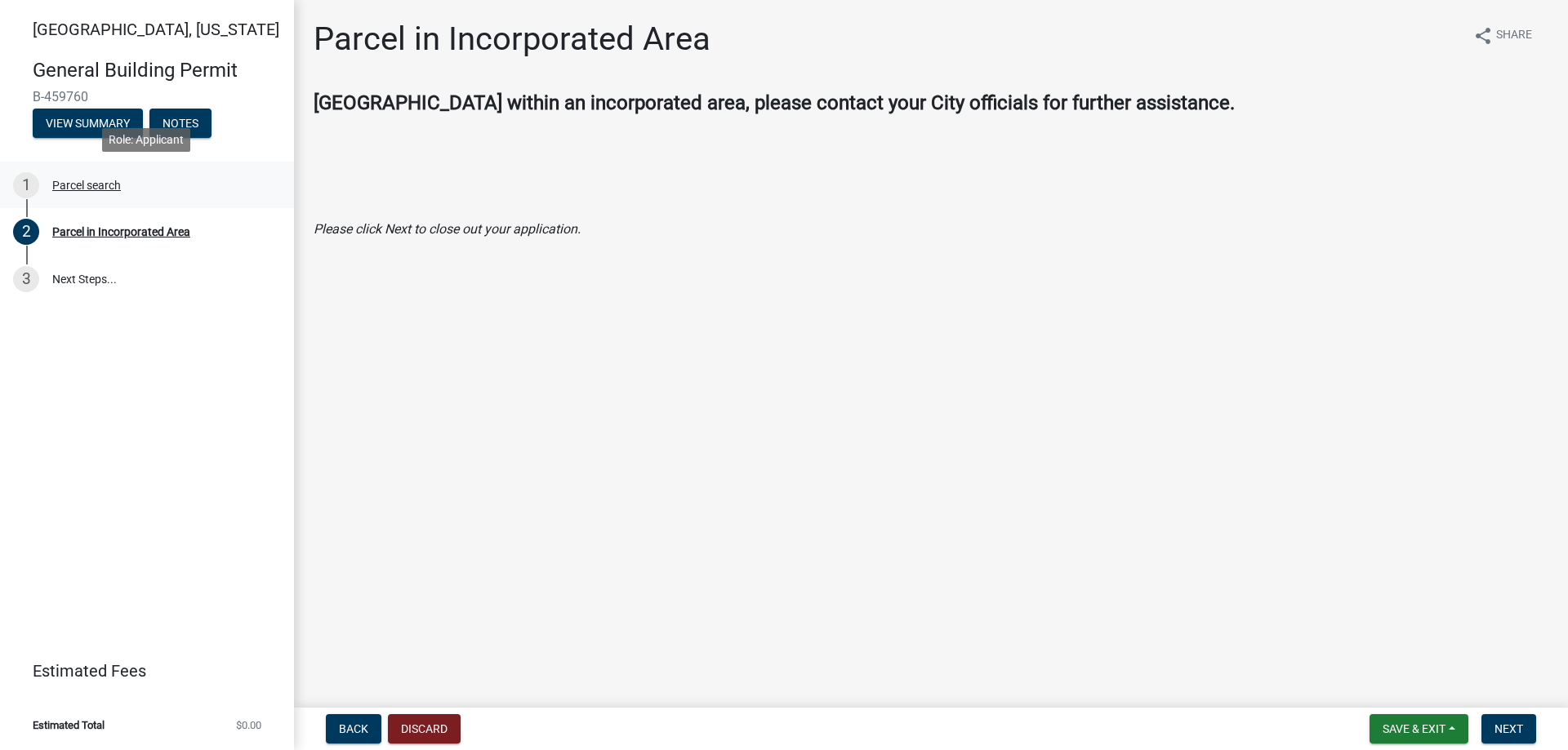
click at [82, 190] on div "Parcel search" at bounding box center [87, 185] width 69 height 11
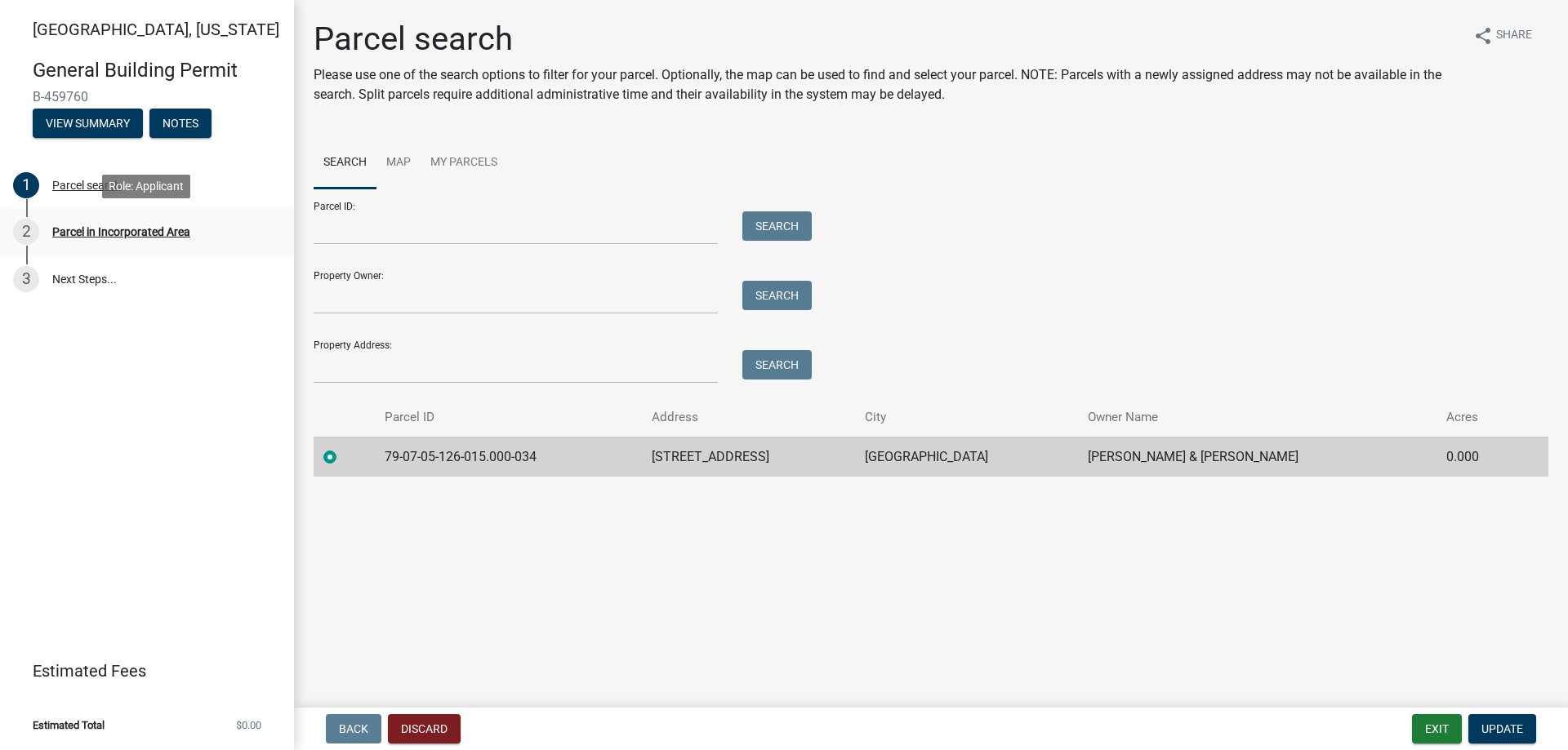
click at [111, 242] on div "2 Parcel in Incorporated Area" at bounding box center [140, 232] width 254 height 26
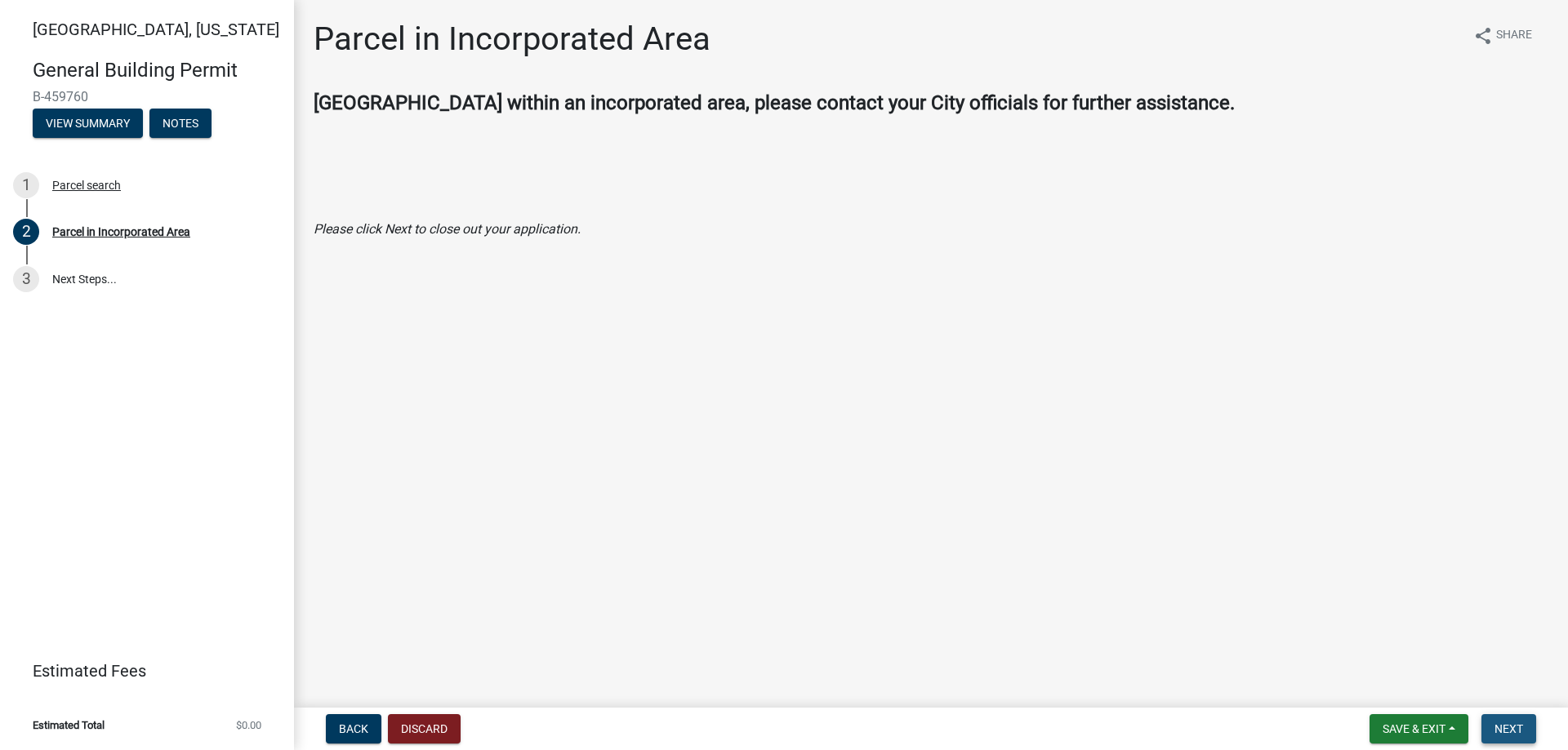
click at [1510, 725] on span "Next" at bounding box center [1509, 729] width 29 height 13
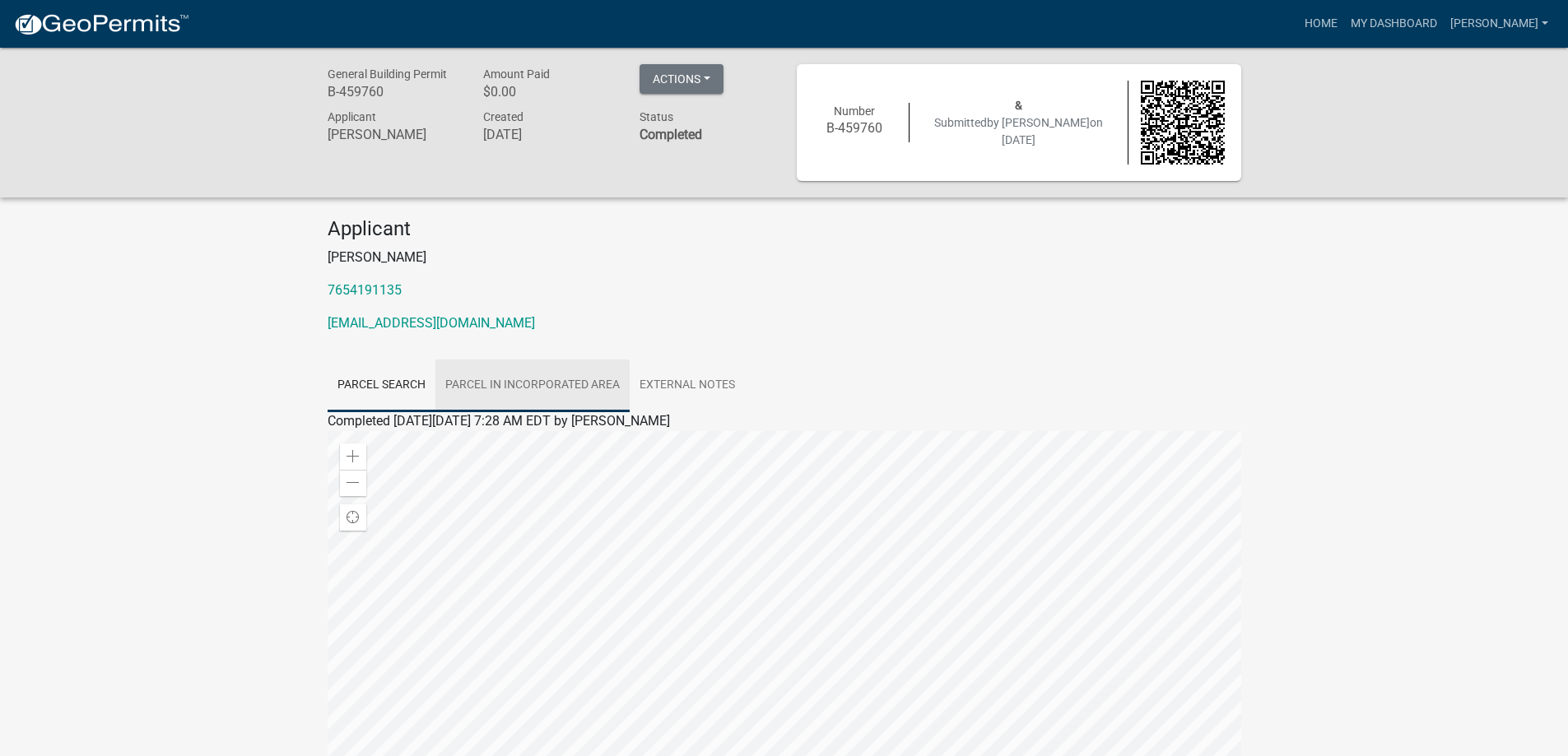
click at [537, 385] on link "Parcel in Incorporated Area" at bounding box center [532, 386] width 194 height 53
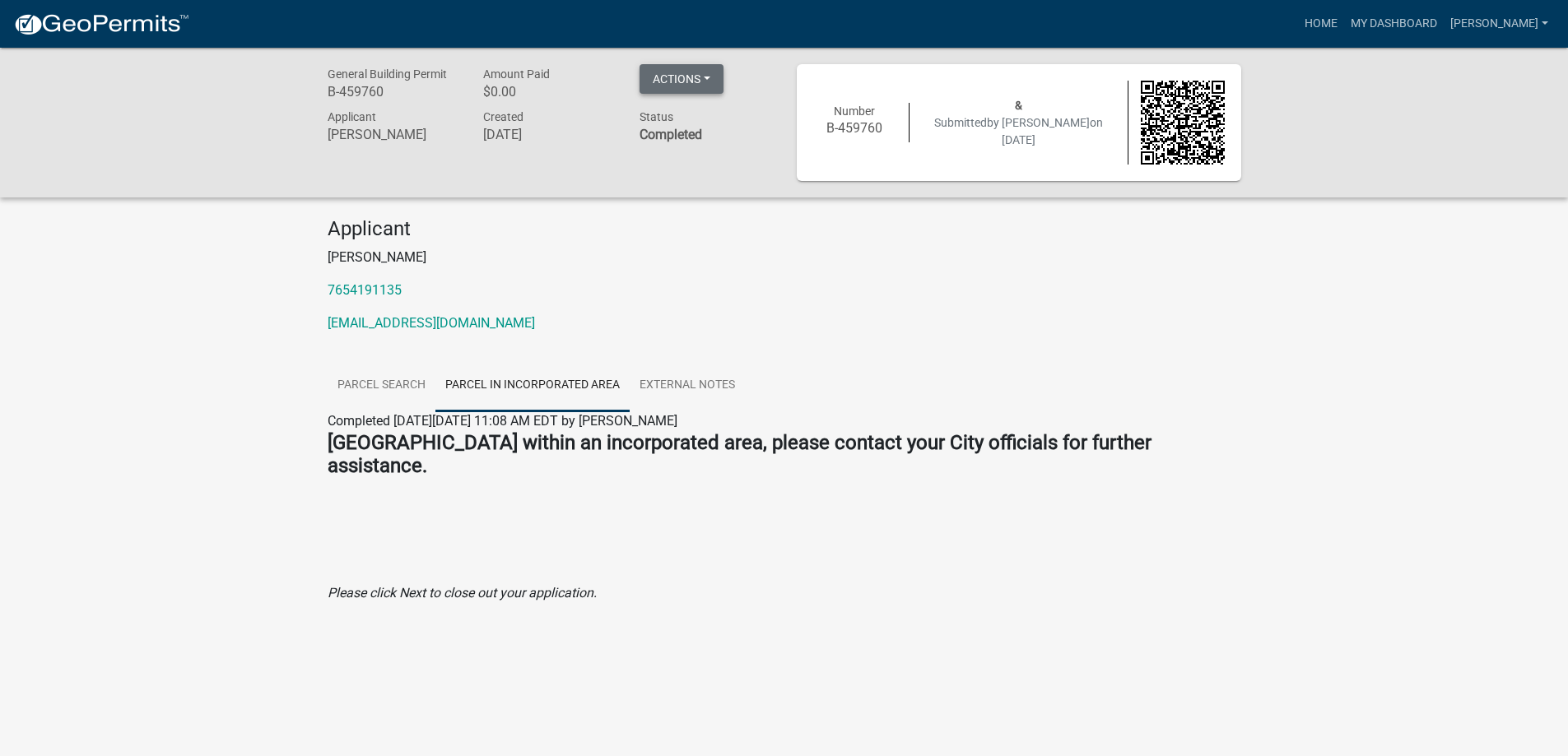
click at [709, 80] on button "Actions" at bounding box center [681, 79] width 84 height 30
click at [1279, 304] on div "General Building Permit B-459760 Amount Paid $0.00 Actions Printer Friendly App…" at bounding box center [784, 356] width 1568 height 618
